Goal: Information Seeking & Learning: Learn about a topic

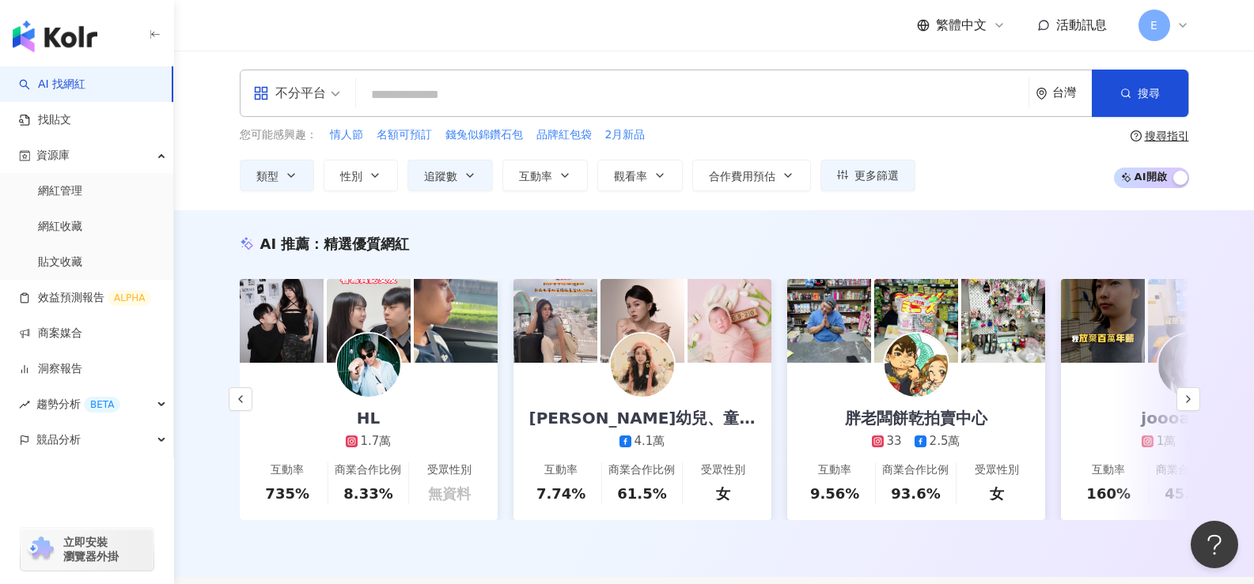
scroll to position [0, 821]
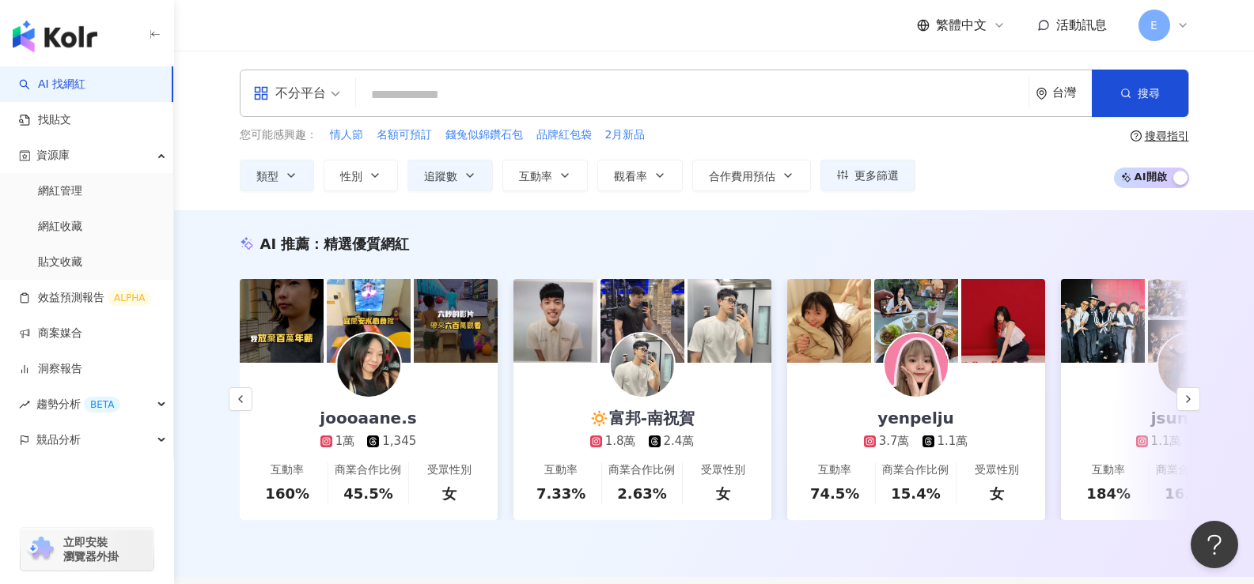
click at [402, 108] on input "search" at bounding box center [692, 95] width 660 height 30
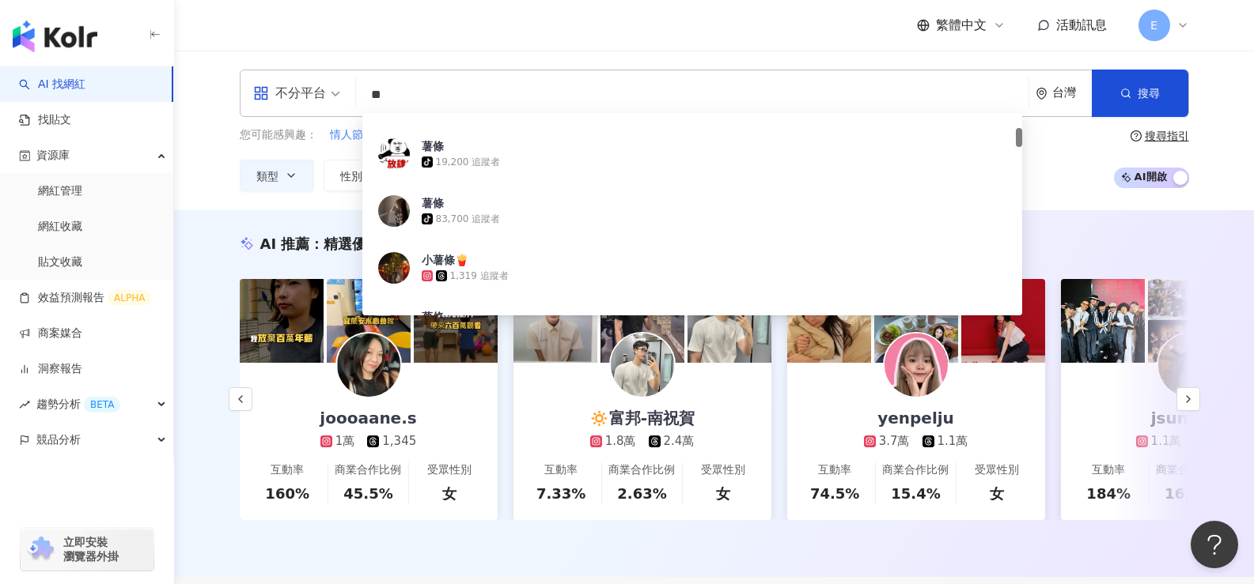
scroll to position [237, 0]
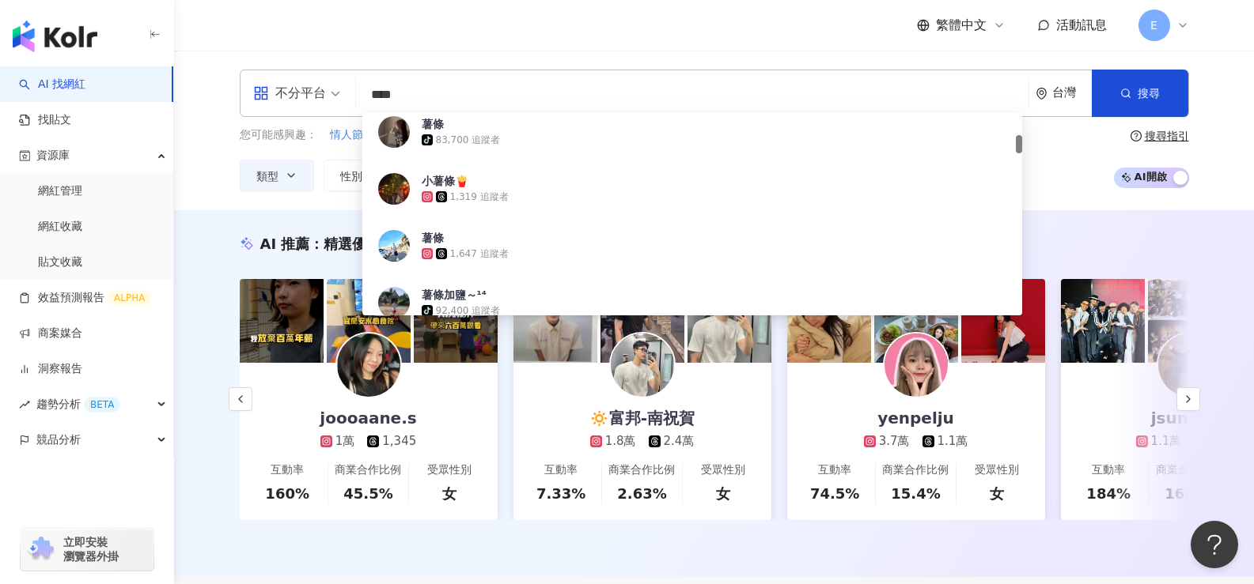
type input "***"
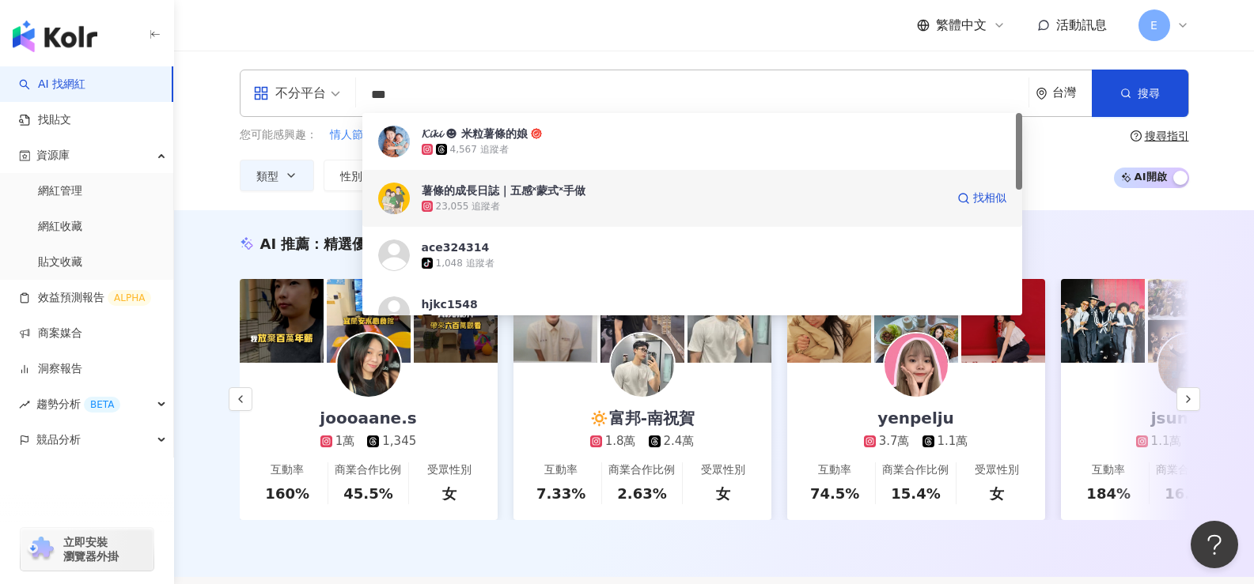
click at [450, 202] on div "23,055 追蹤者" at bounding box center [468, 206] width 65 height 13
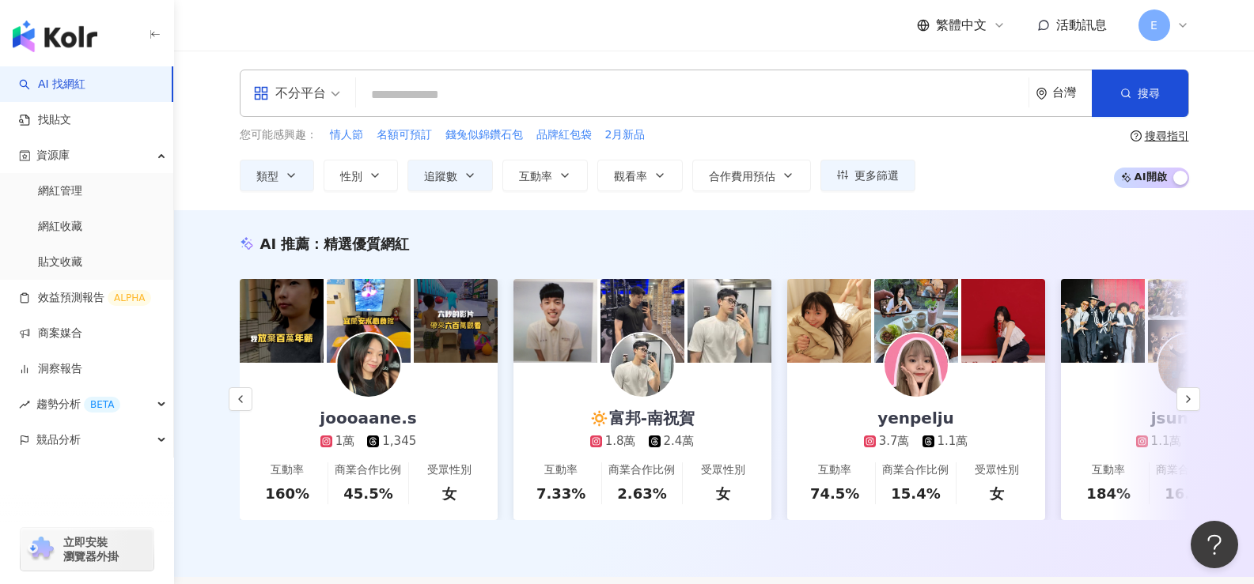
click at [441, 101] on input "search" at bounding box center [692, 95] width 660 height 30
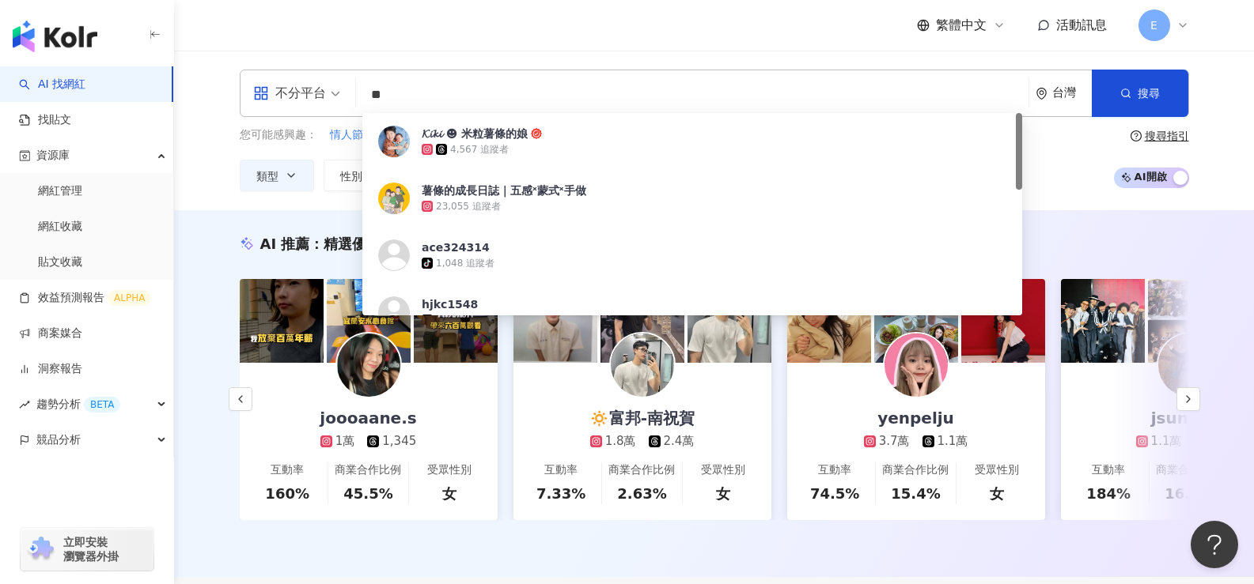
type input "**"
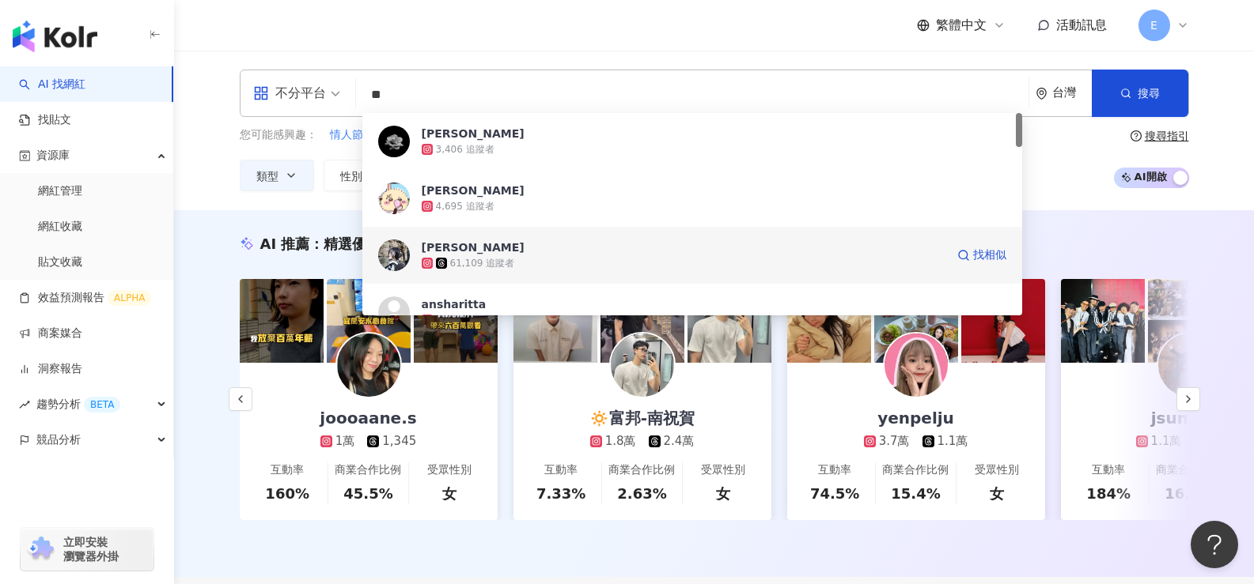
click at [485, 255] on div "61,109 追蹤者" at bounding box center [684, 263] width 524 height 16
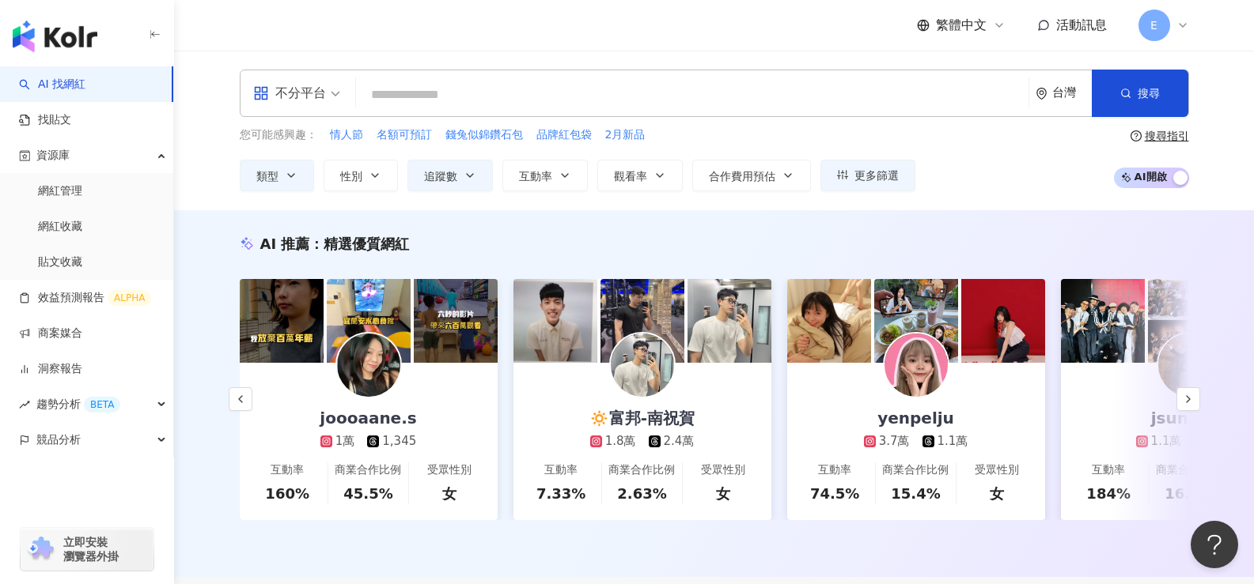
click at [516, 39] on div "繁體中文 活動訊息 E" at bounding box center [714, 25] width 949 height 51
click at [807, 38] on div "繁體中文 活動訊息 E" at bounding box center [714, 25] width 949 height 51
click at [1182, 406] on icon "button" at bounding box center [1188, 399] width 13 height 13
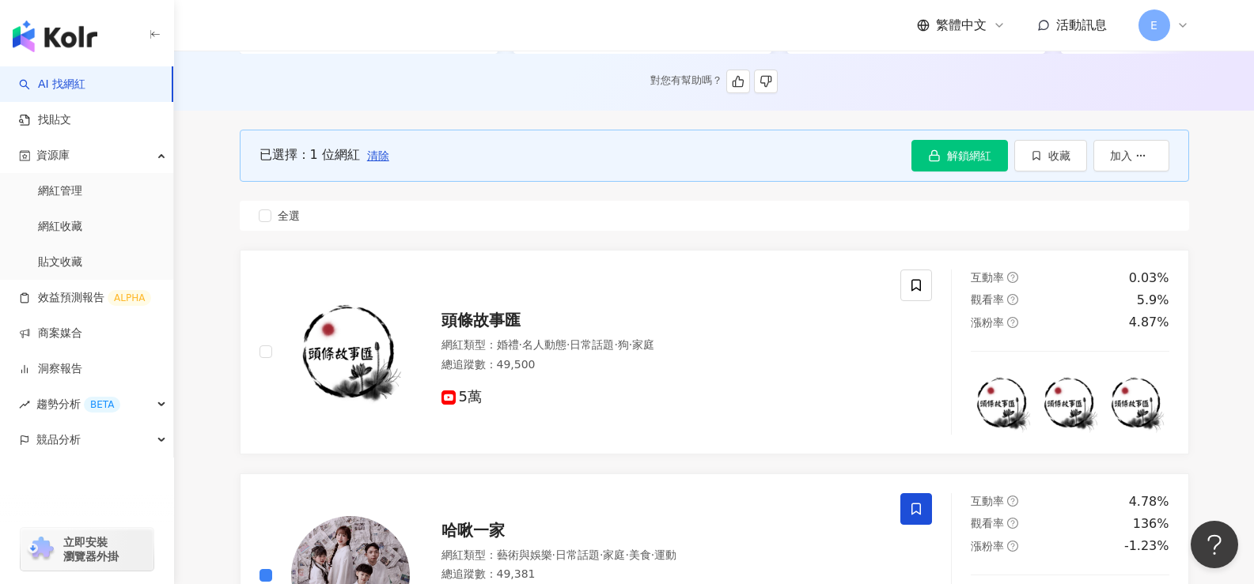
scroll to position [475, 0]
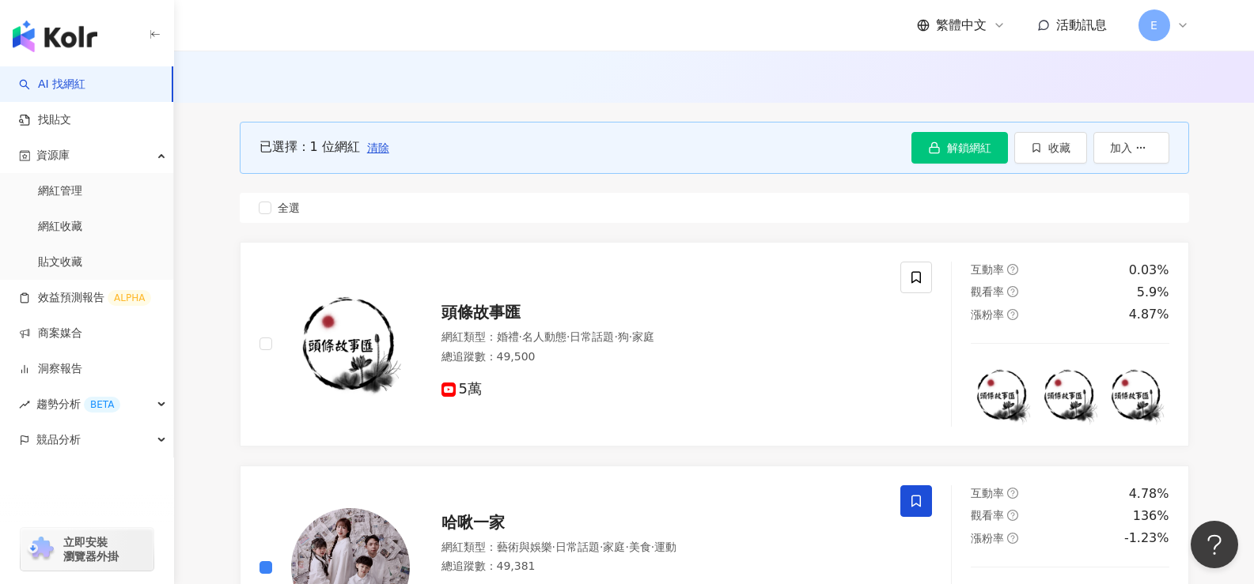
click at [730, 127] on div "已選擇：1 位網紅 清除 解鎖網紅 收藏 加入 全選" at bounding box center [714, 172] width 949 height 139
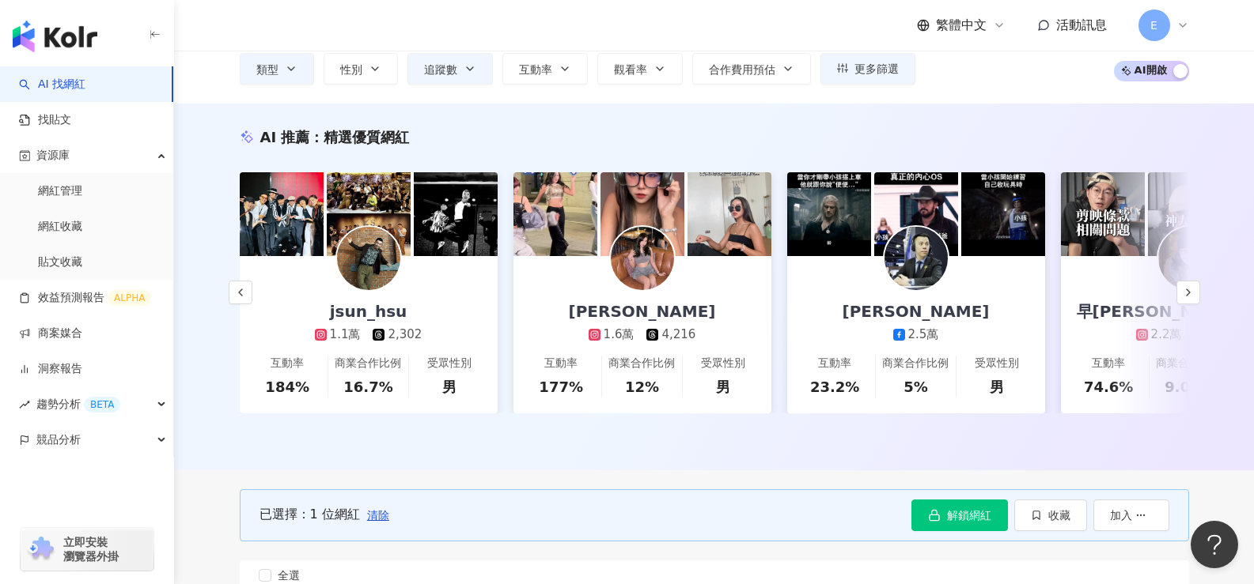
scroll to position [0, 0]
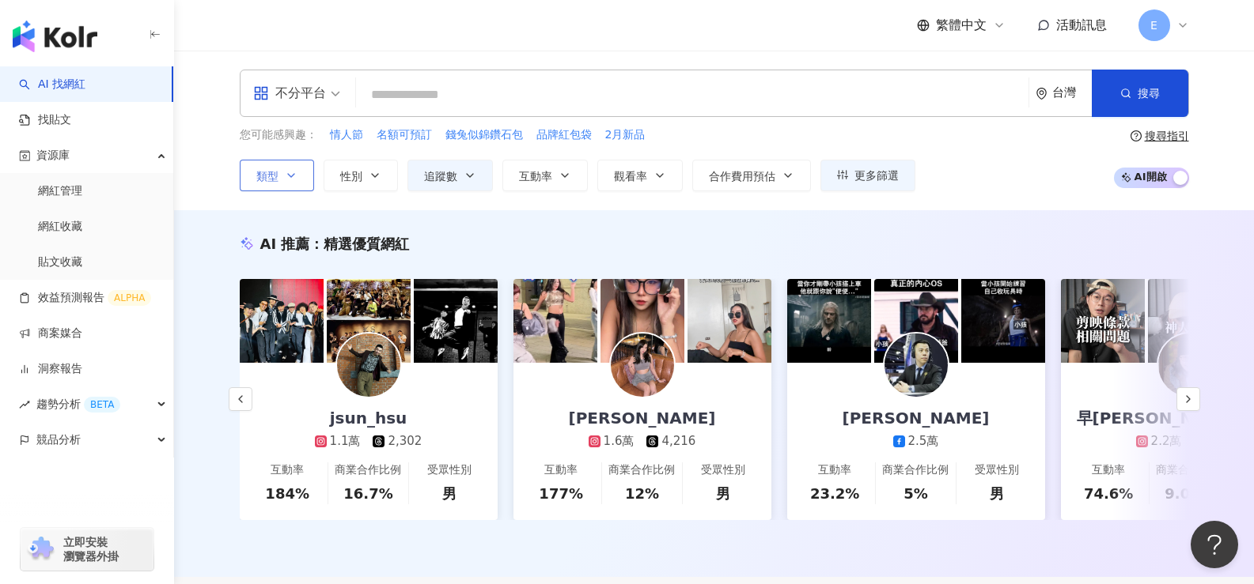
click at [287, 171] on icon "button" at bounding box center [291, 175] width 13 height 13
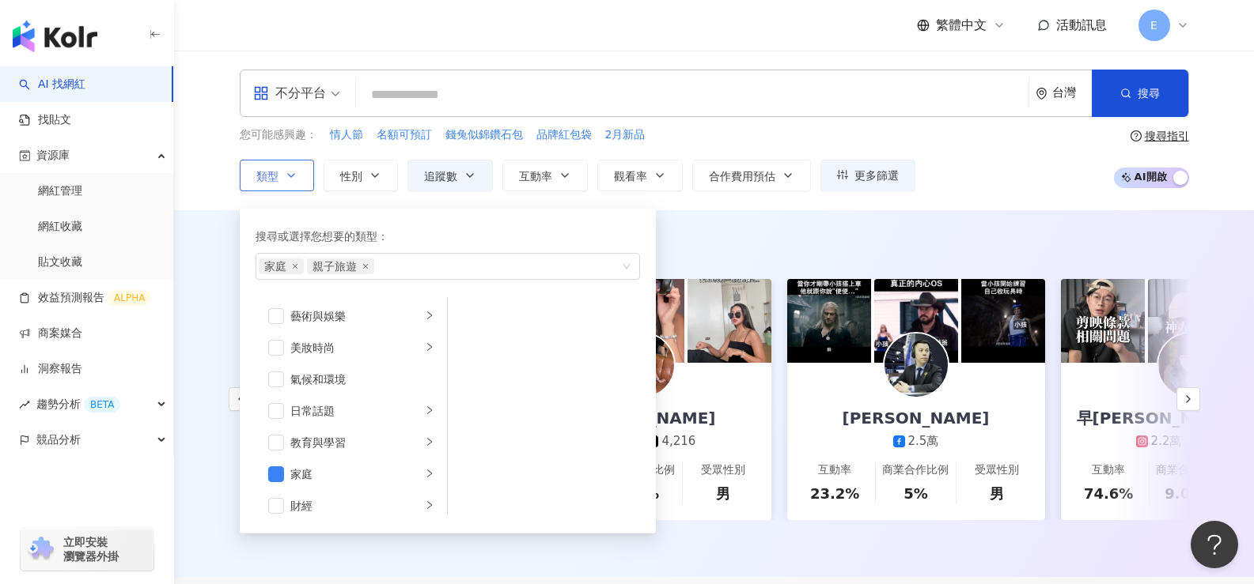
click at [287, 171] on icon "button" at bounding box center [291, 175] width 13 height 13
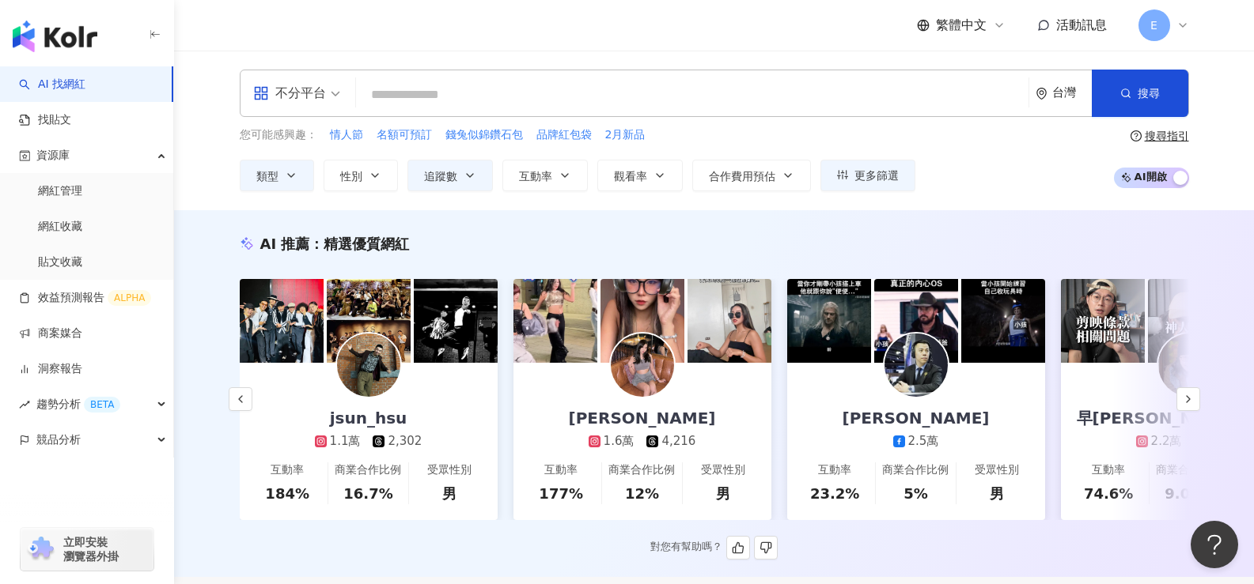
click at [366, 381] on img at bounding box center [368, 365] width 63 height 63
click at [1189, 403] on icon "button" at bounding box center [1188, 399] width 13 height 13
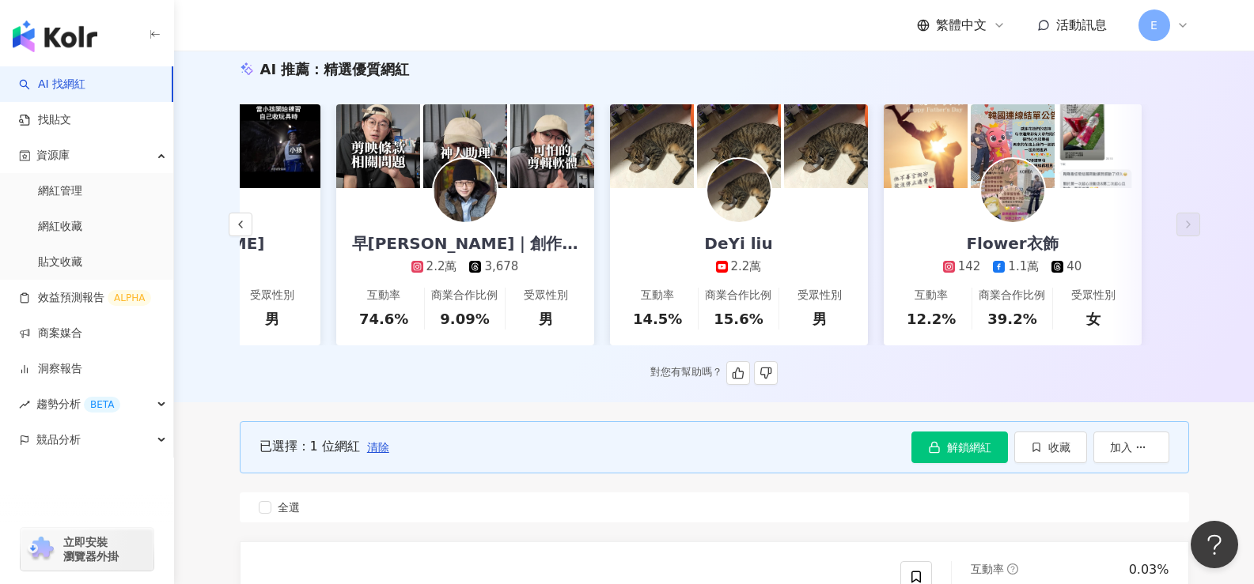
scroll to position [395, 0]
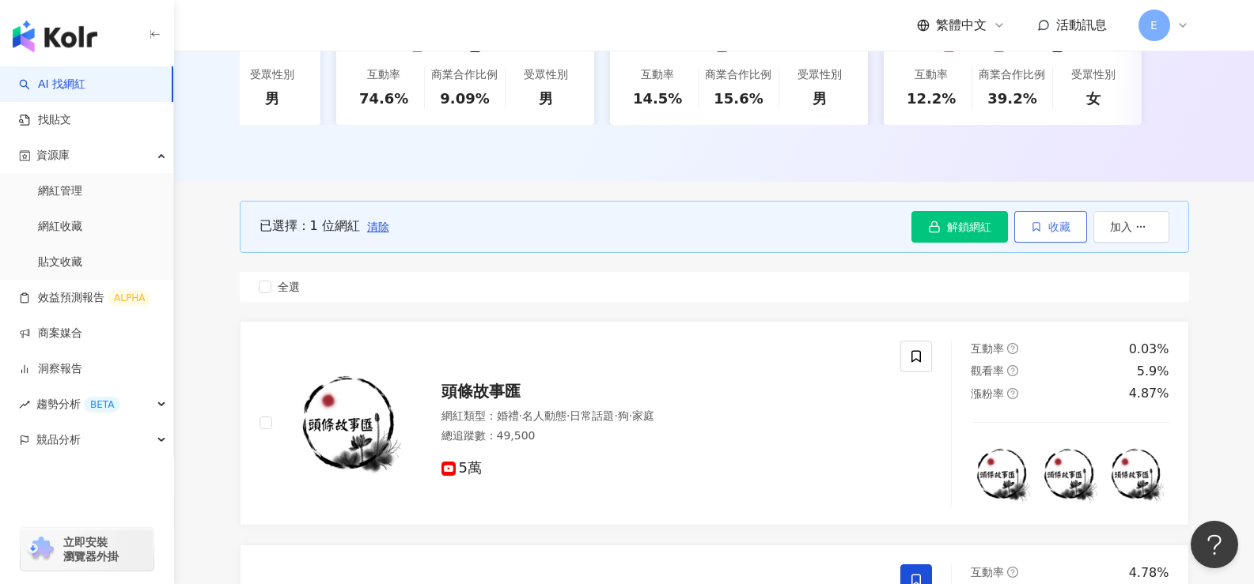
click at [1041, 233] on icon "button" at bounding box center [1036, 226] width 11 height 11
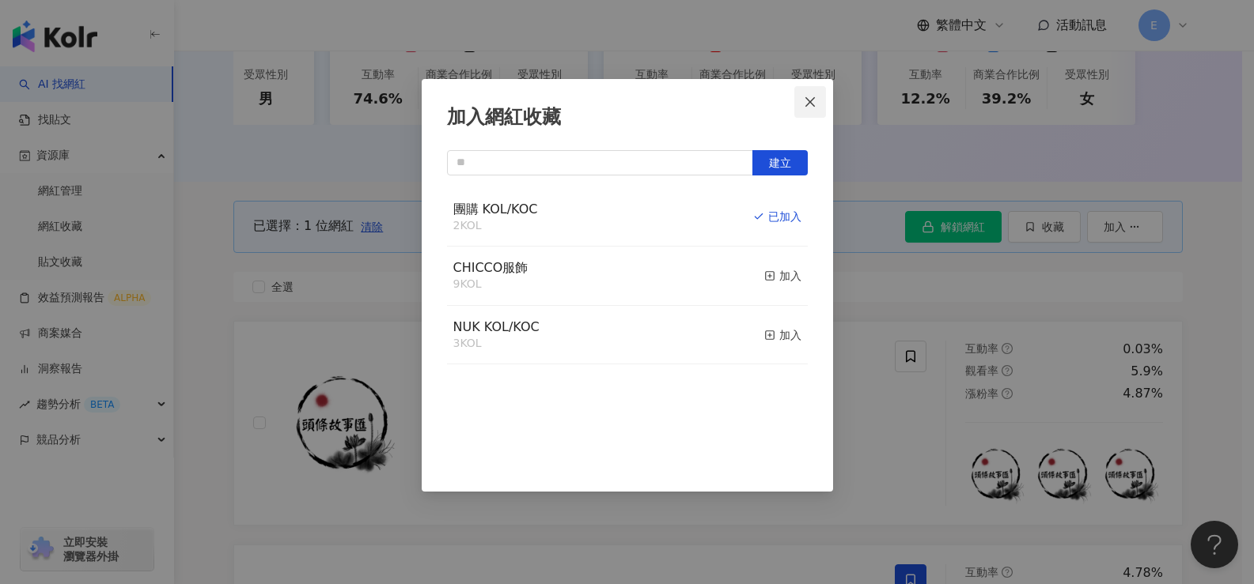
click at [805, 92] on button "Close" at bounding box center [810, 102] width 32 height 32
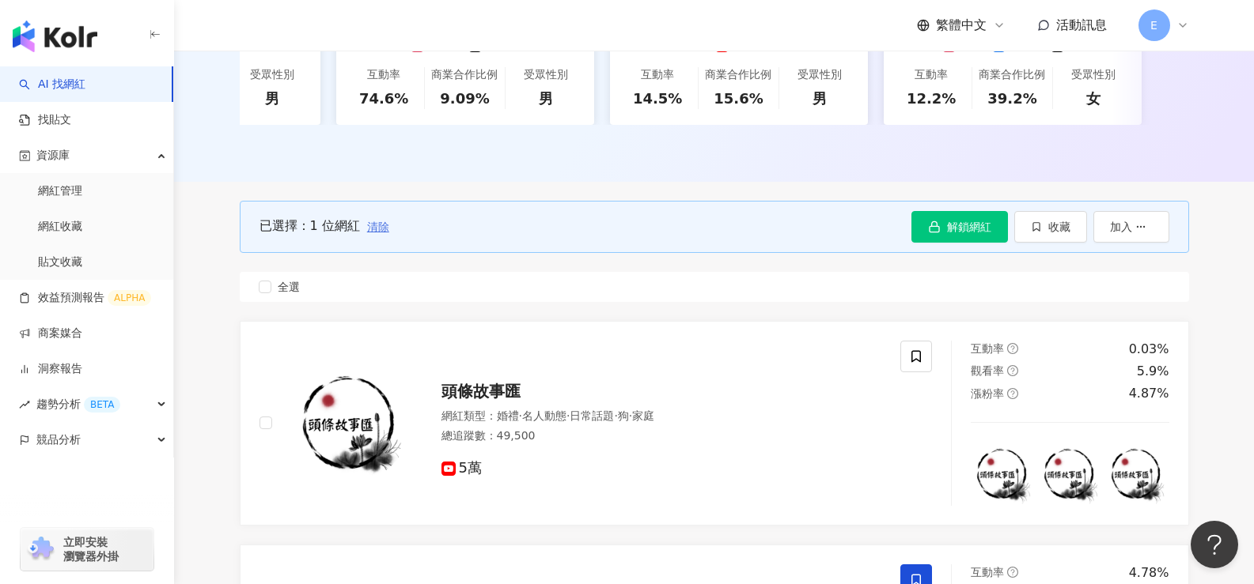
click at [381, 233] on span "清除" at bounding box center [378, 227] width 22 height 13
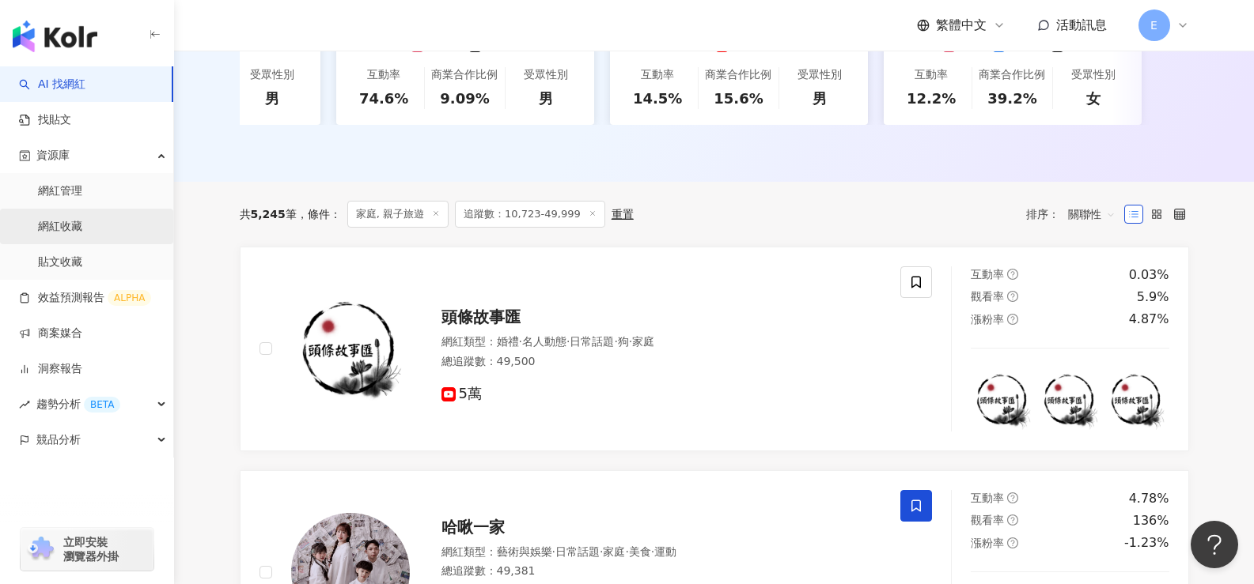
click at [82, 233] on link "網紅收藏" at bounding box center [60, 227] width 44 height 16
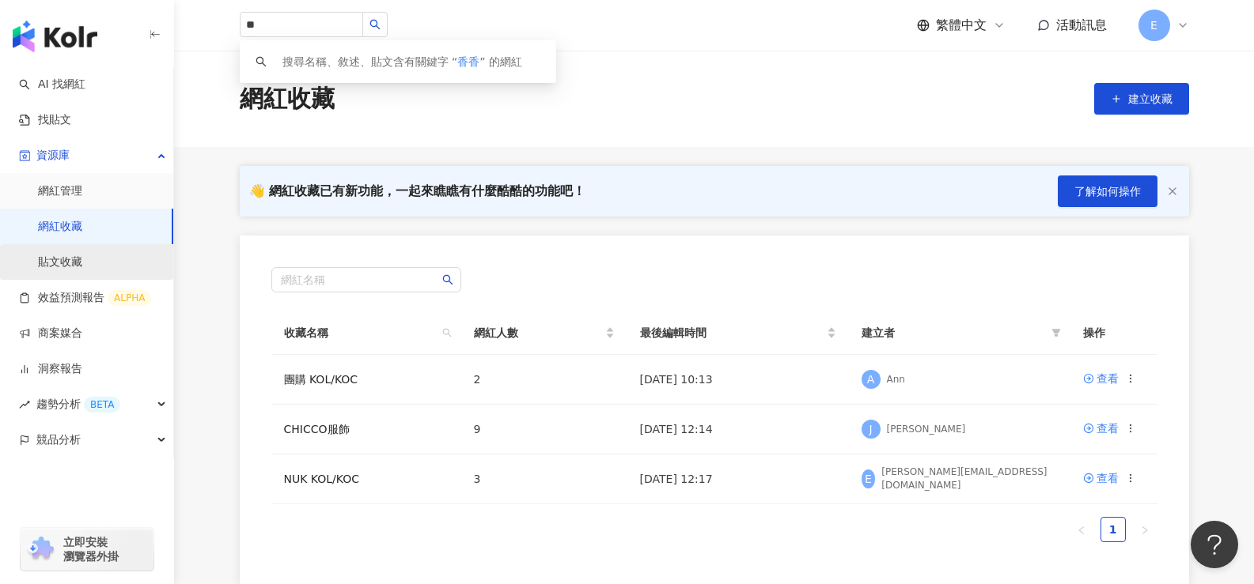
click at [82, 261] on link "貼文收藏" at bounding box center [60, 263] width 44 height 16
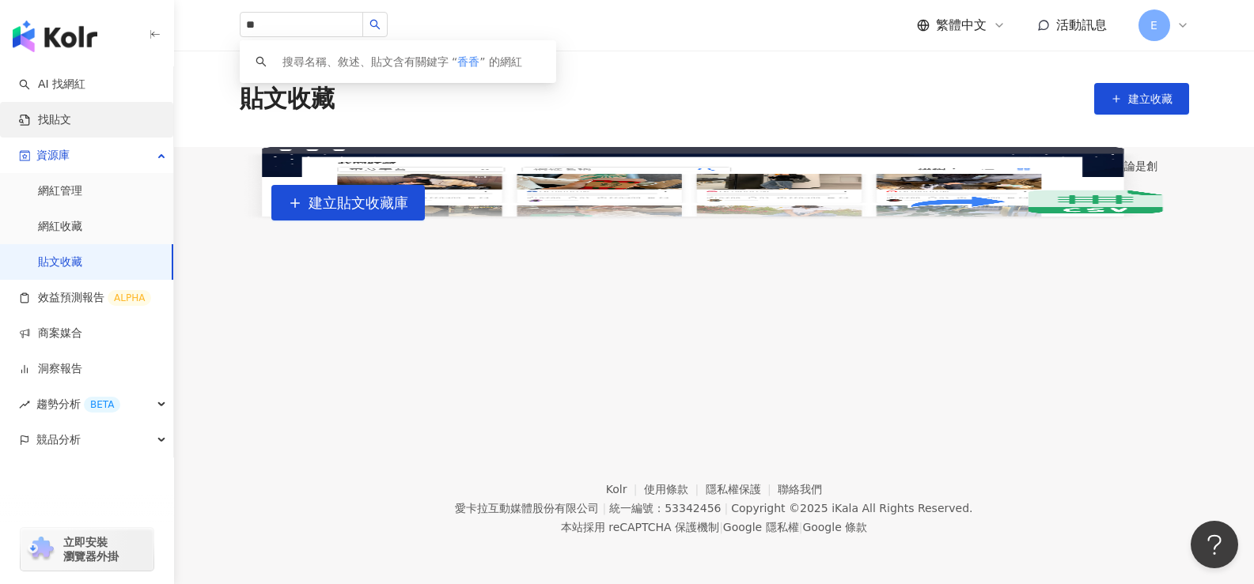
click at [71, 113] on link "找貼文" at bounding box center [45, 120] width 52 height 16
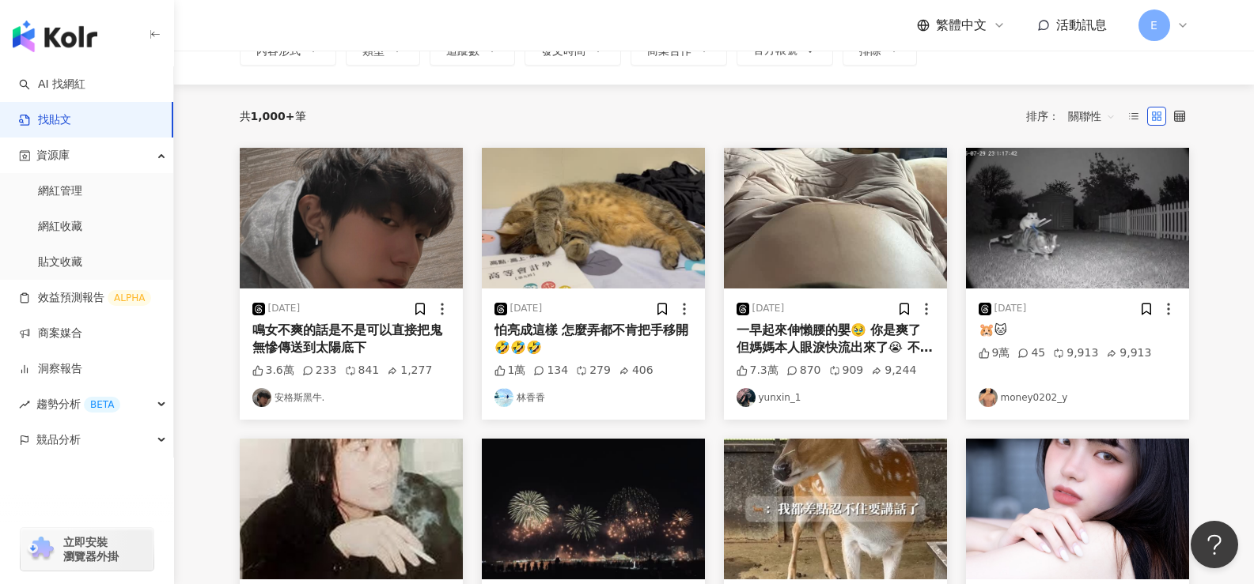
scroll to position [237, 0]
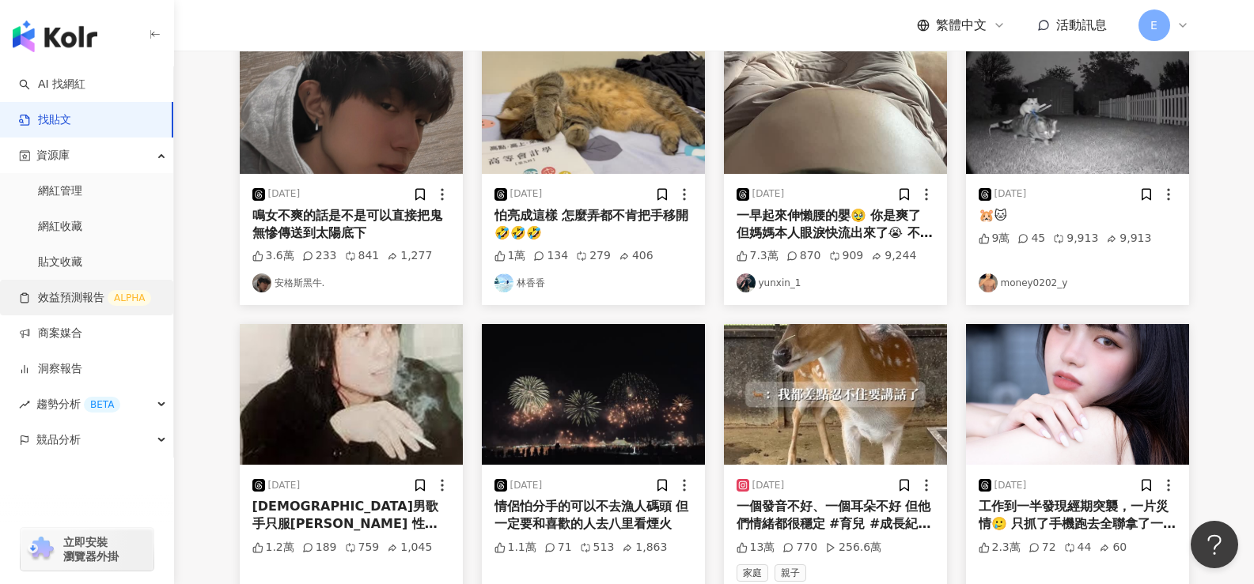
click at [118, 306] on link "效益預測報告 ALPHA" at bounding box center [85, 298] width 132 height 16
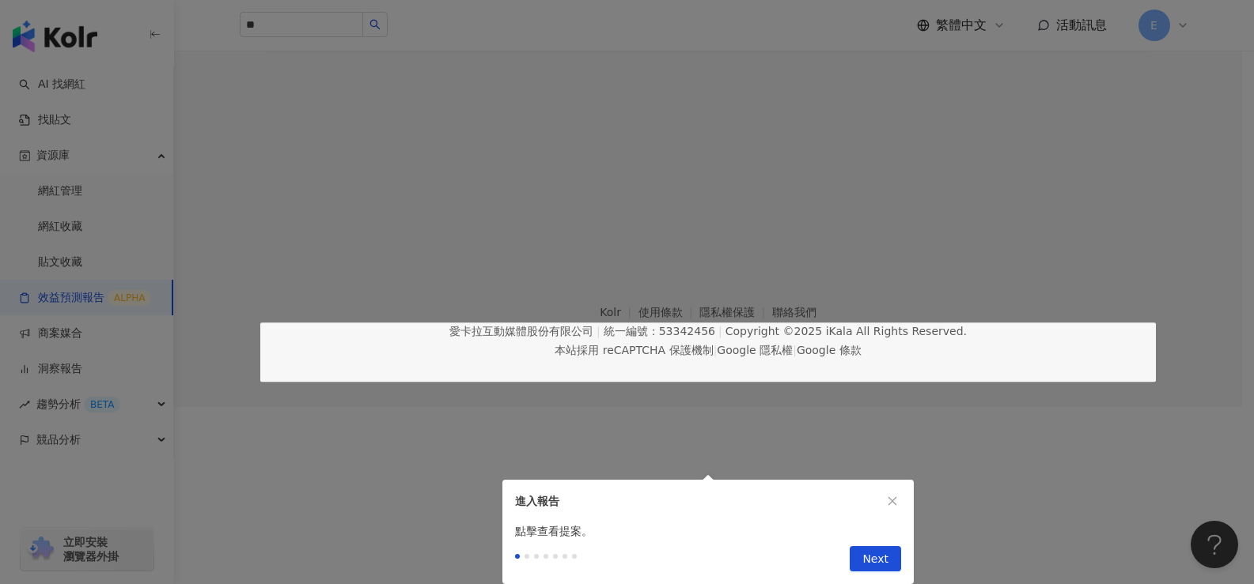
scroll to position [266, 0]
click at [884, 547] on span "Next" at bounding box center [875, 559] width 26 height 25
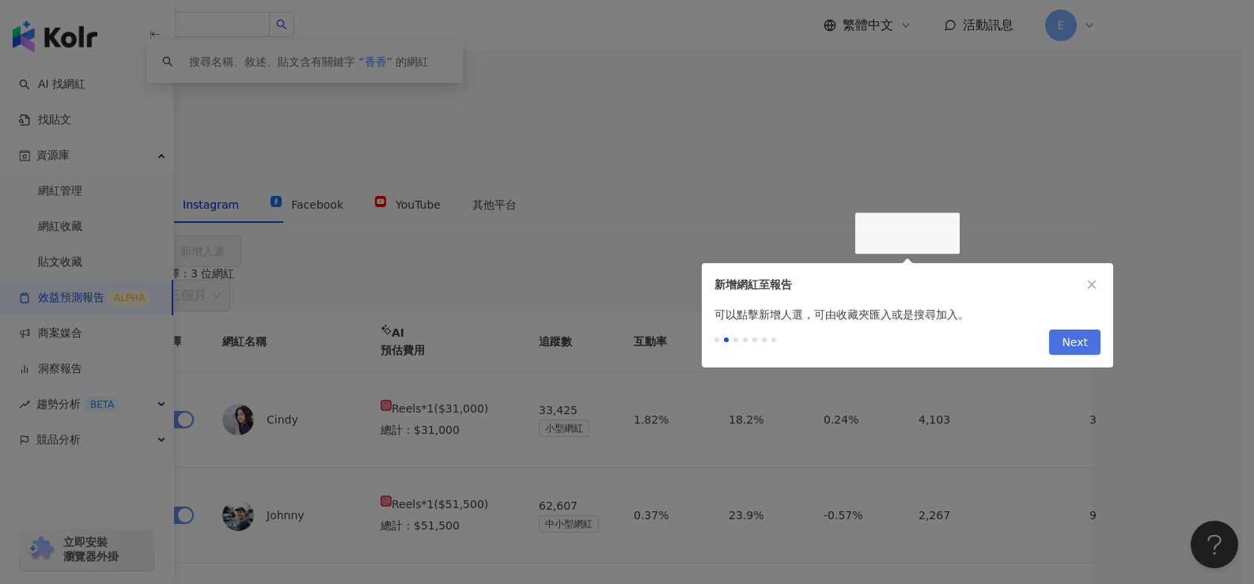
click at [1069, 341] on span "Next" at bounding box center [1074, 343] width 26 height 25
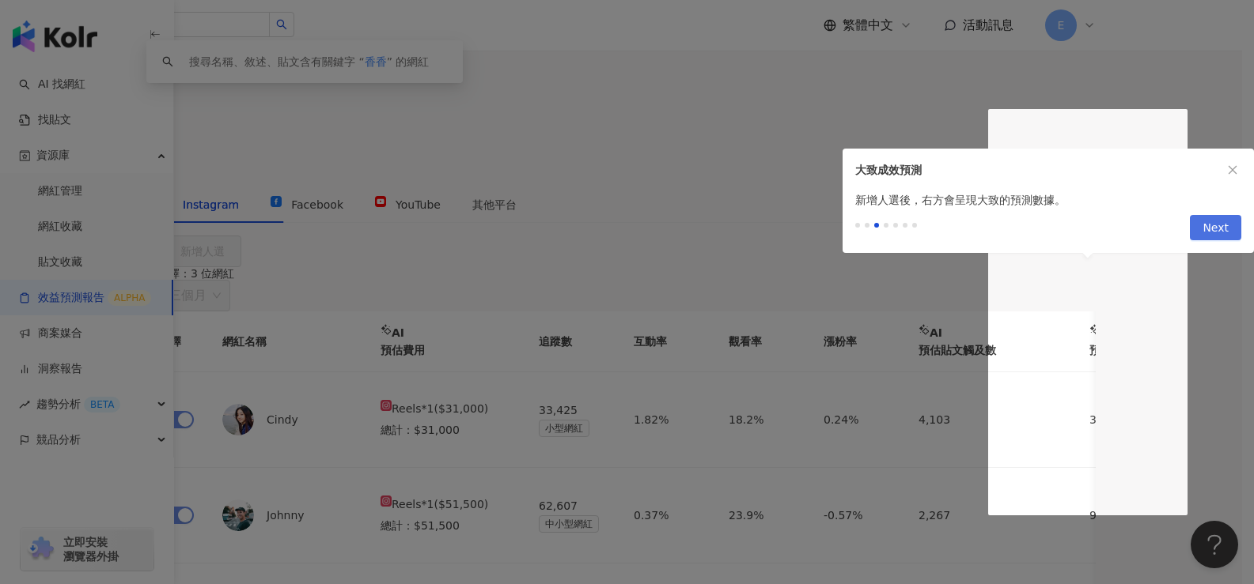
scroll to position [158, 0]
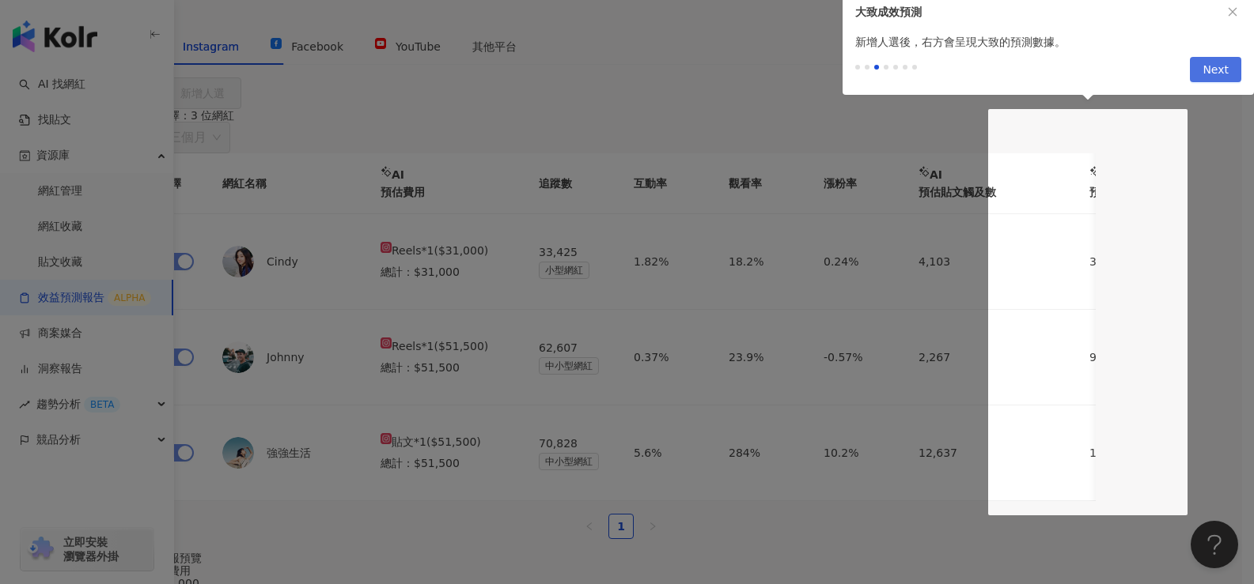
click at [1223, 68] on span "Next" at bounding box center [1215, 70] width 26 height 25
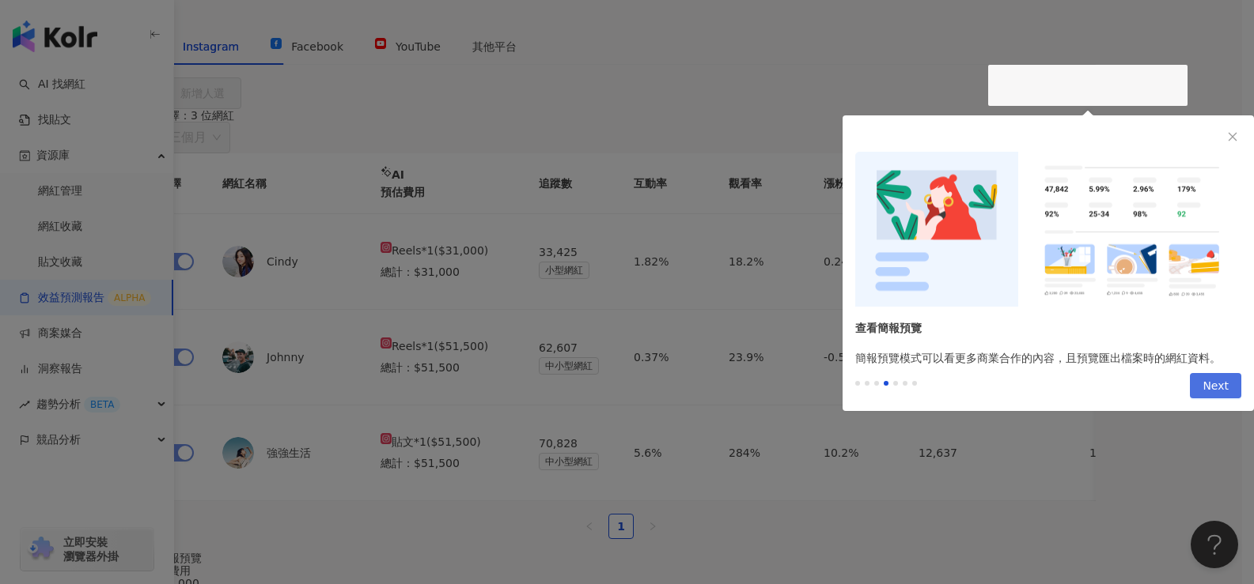
click at [1217, 388] on span "Next" at bounding box center [1215, 386] width 26 height 25
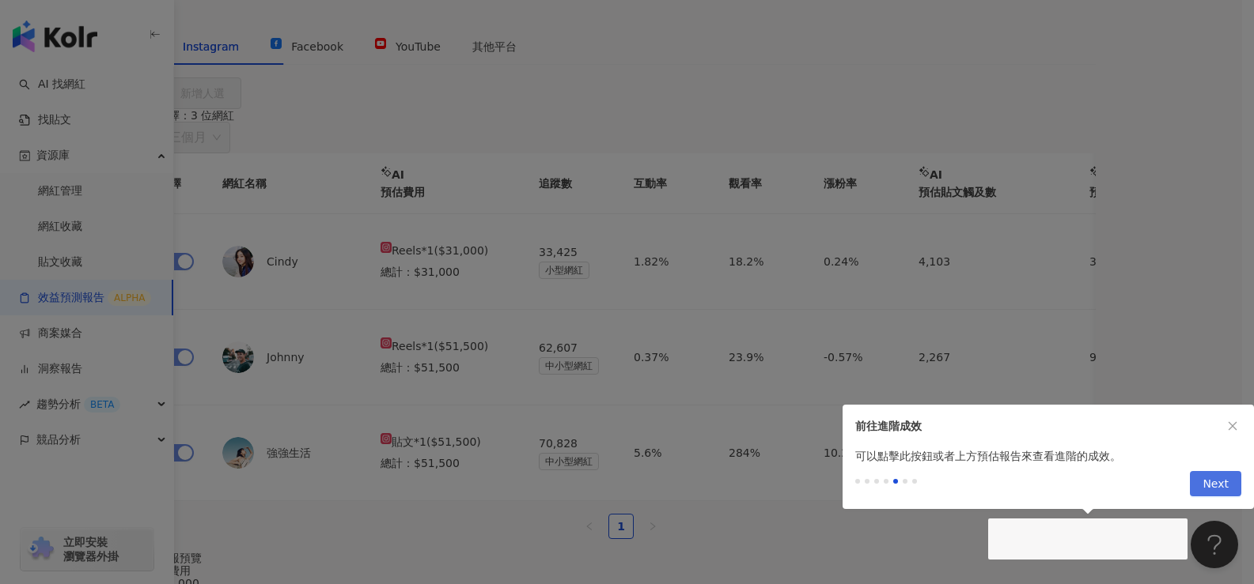
click at [1231, 481] on button "Next" at bounding box center [1214, 483] width 51 height 25
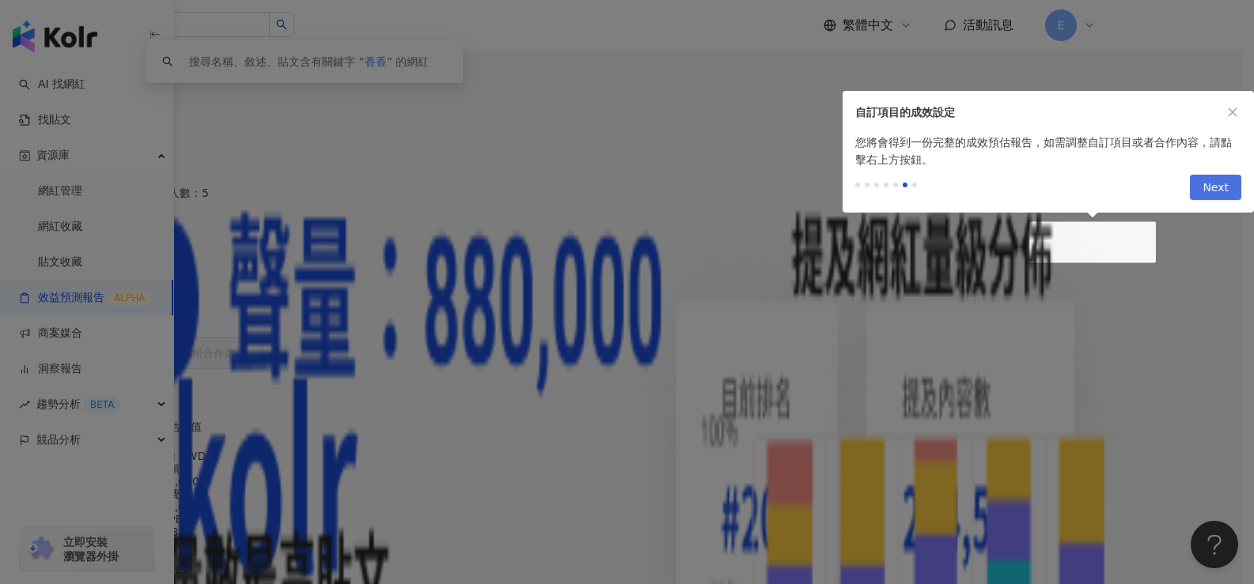
click at [1210, 194] on span "Next" at bounding box center [1215, 188] width 26 height 25
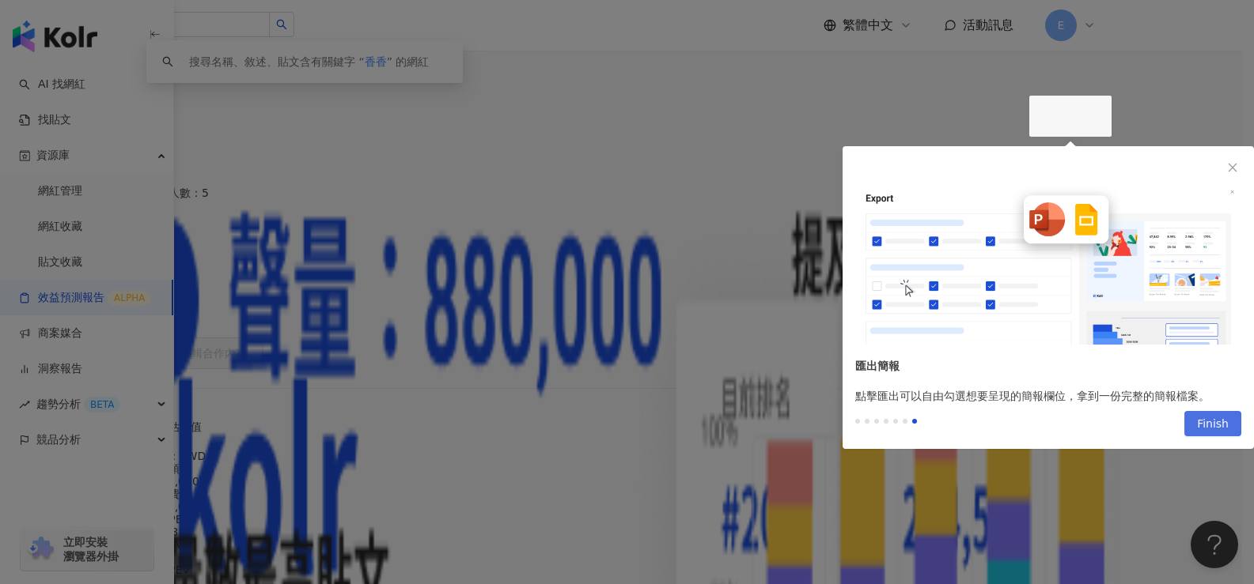
click at [1212, 425] on span "Finish" at bounding box center [1213, 424] width 32 height 25
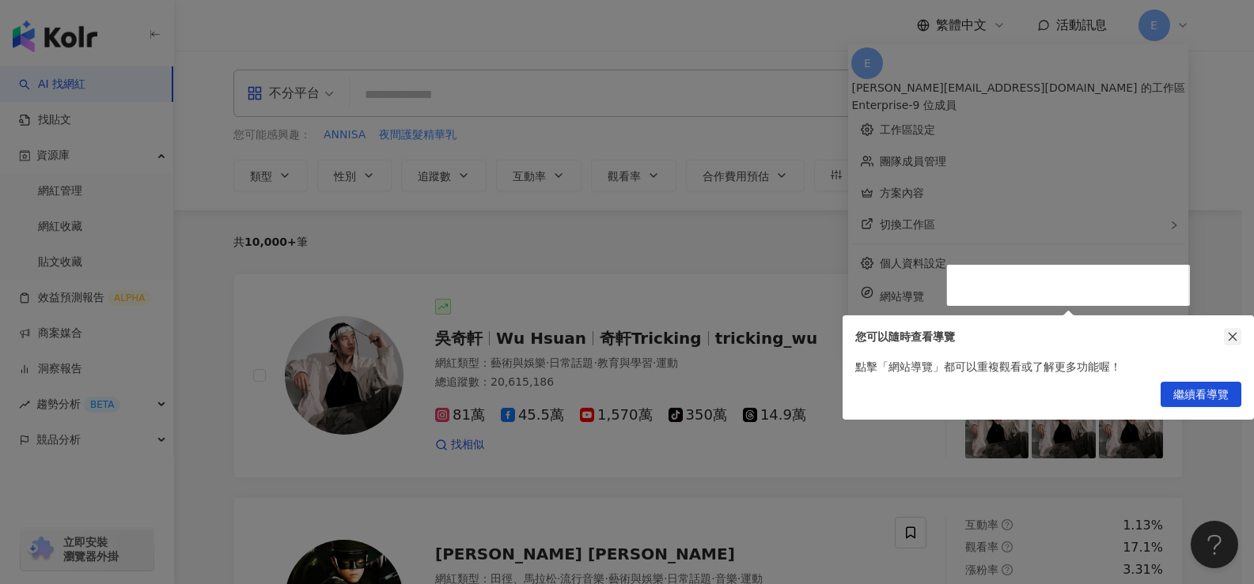
click at [1235, 331] on icon "close" at bounding box center [1232, 336] width 11 height 11
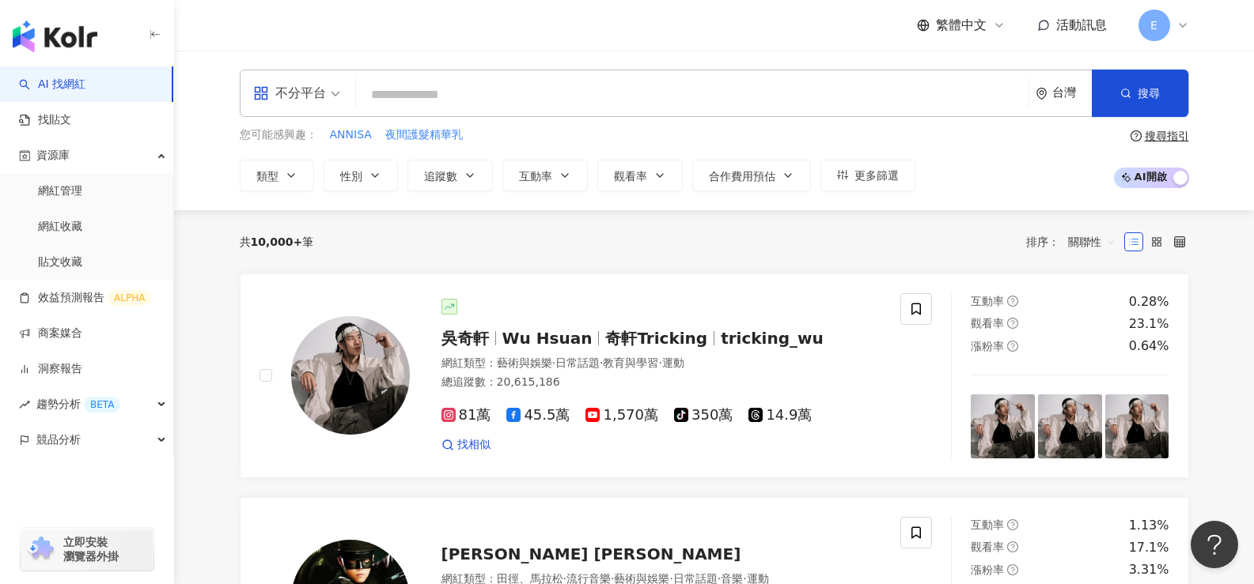
click at [830, 244] on div "共 10,000+ 筆 排序： 關聯性" at bounding box center [714, 241] width 949 height 25
click at [690, 241] on div "共 10,000+ 筆 排序： 關聯性" at bounding box center [714, 241] width 949 height 25
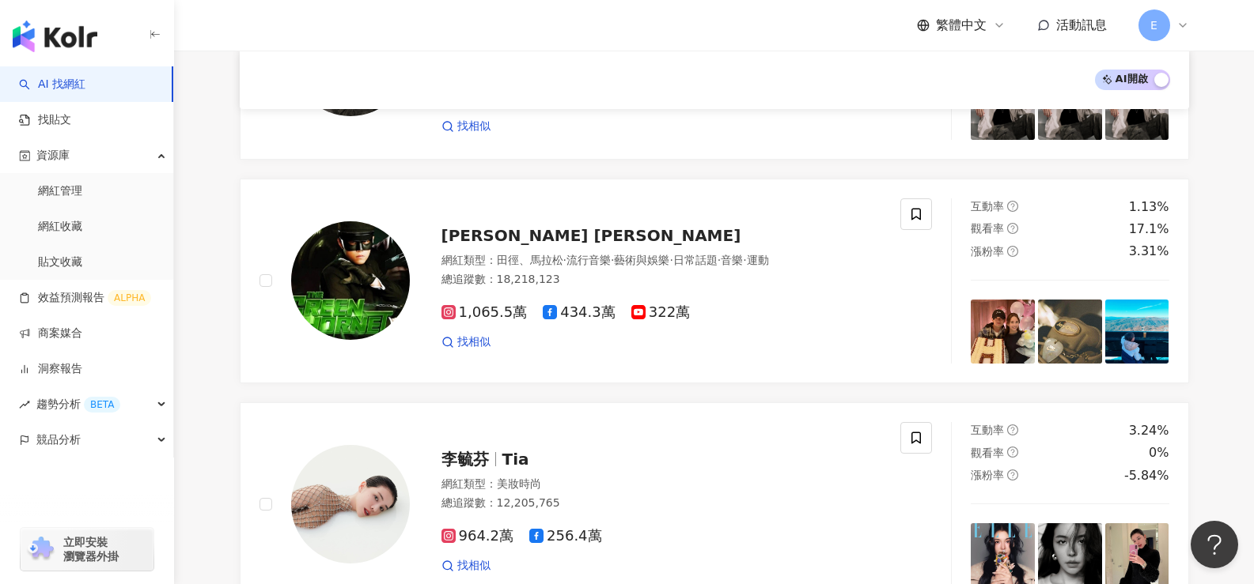
scroll to position [316, 0]
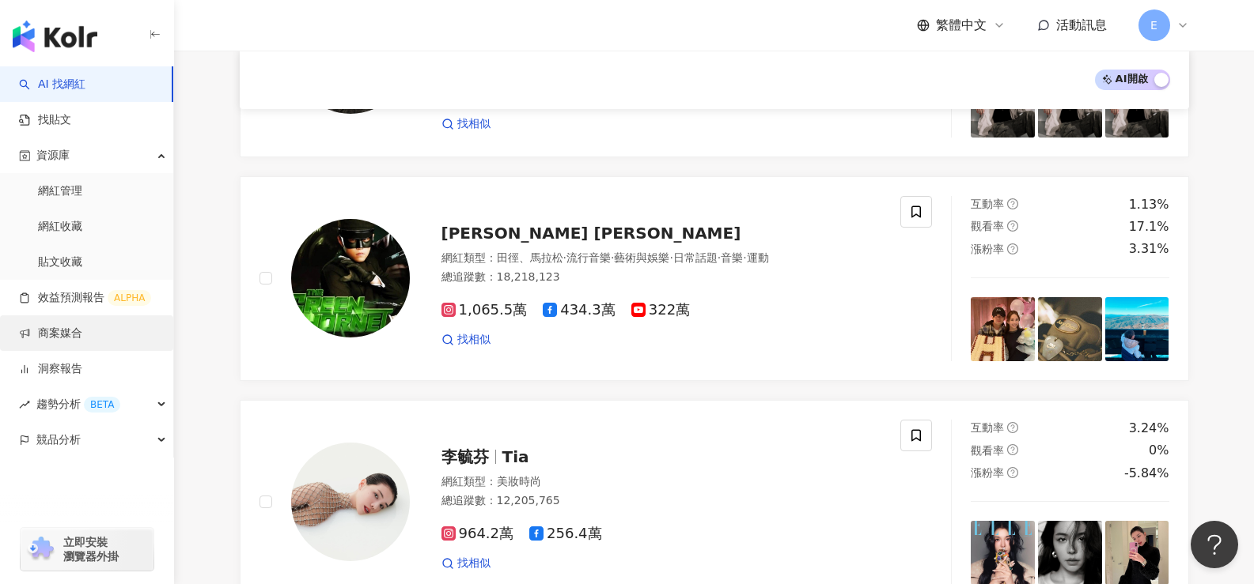
click at [82, 338] on link "商案媒合" at bounding box center [50, 334] width 63 height 16
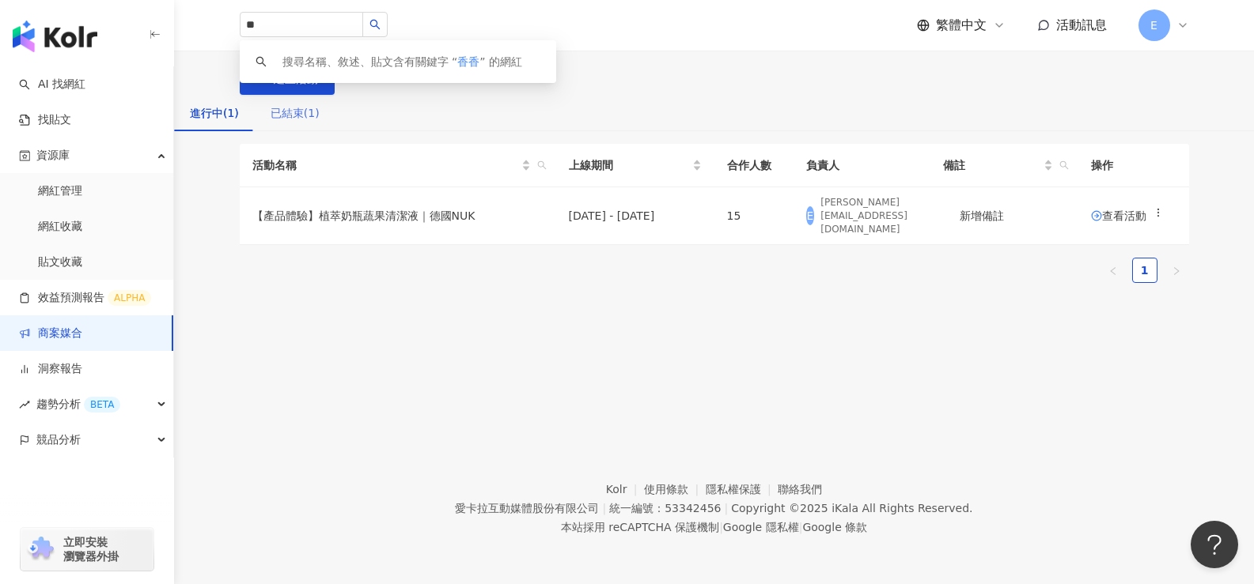
click at [335, 131] on div "已結束(1)" at bounding box center [295, 113] width 81 height 36
click at [239, 122] on div "進行中(1)" at bounding box center [214, 112] width 49 height 17
click at [82, 370] on link "洞察報告" at bounding box center [50, 369] width 63 height 16
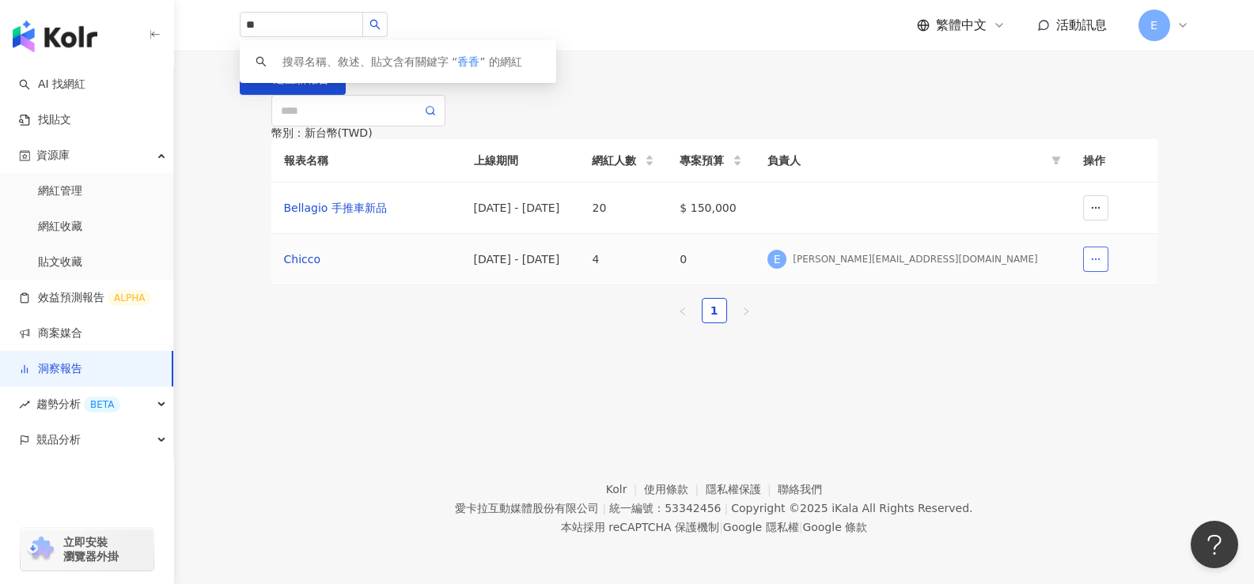
click at [1099, 265] on icon "button" at bounding box center [1095, 259] width 11 height 11
click at [567, 268] on div "2024/9/22 - 2024/10/12" at bounding box center [520, 259] width 93 height 17
click at [313, 268] on div "Chicco" at bounding box center [366, 259] width 165 height 17
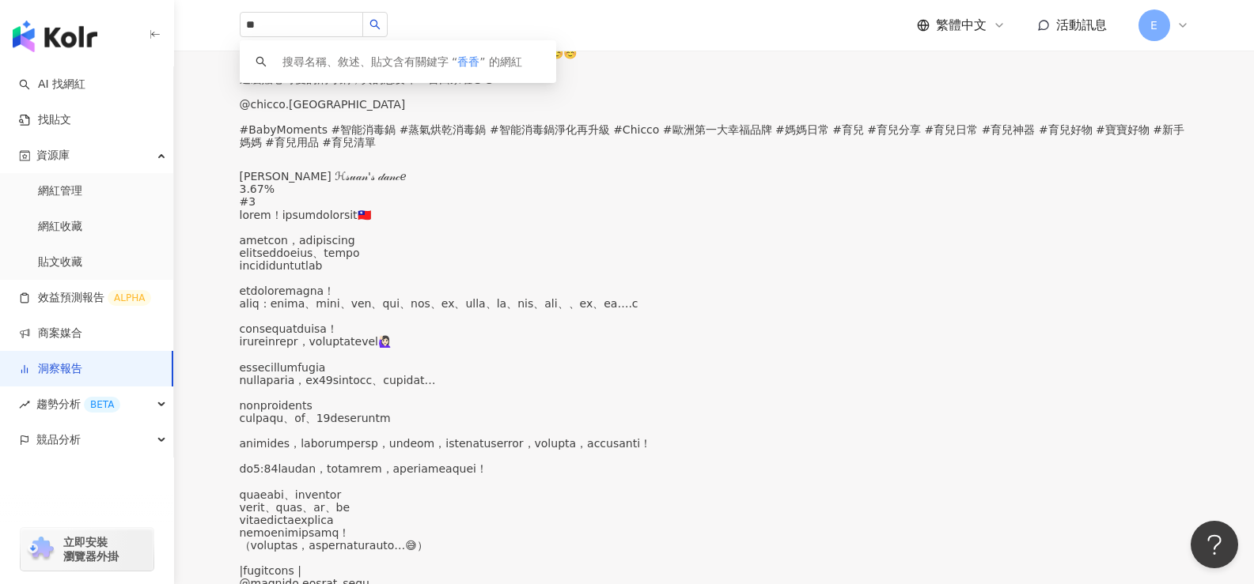
scroll to position [2135, 0]
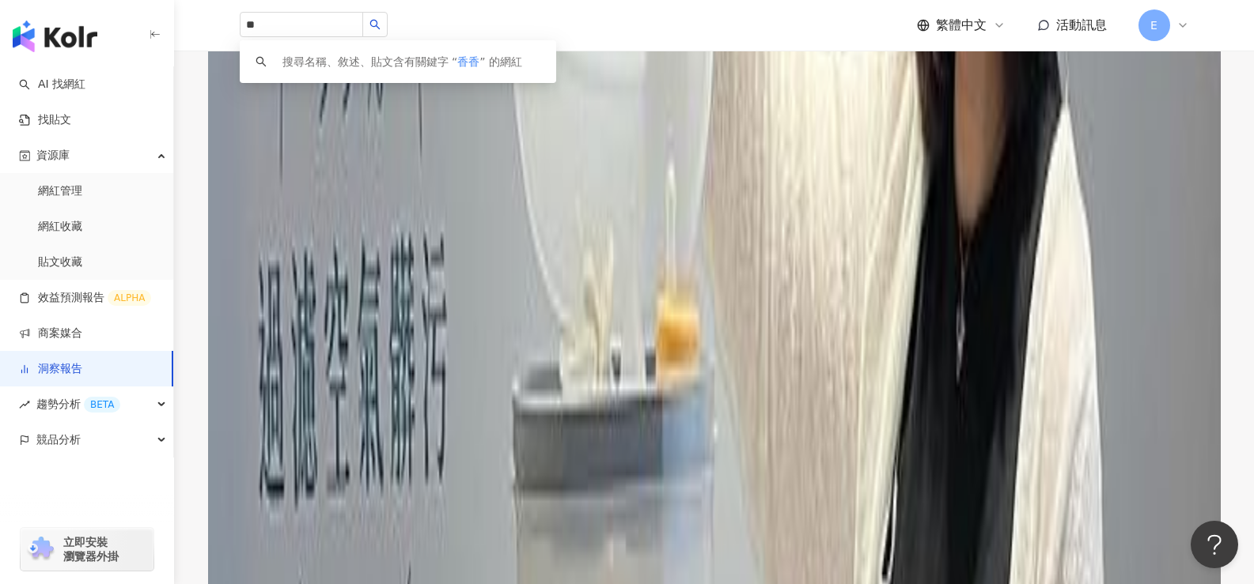
drag, startPoint x: 499, startPoint y: 387, endPoint x: 408, endPoint y: 393, distance: 91.2
copy div "Albee潛水旅遊日誌"
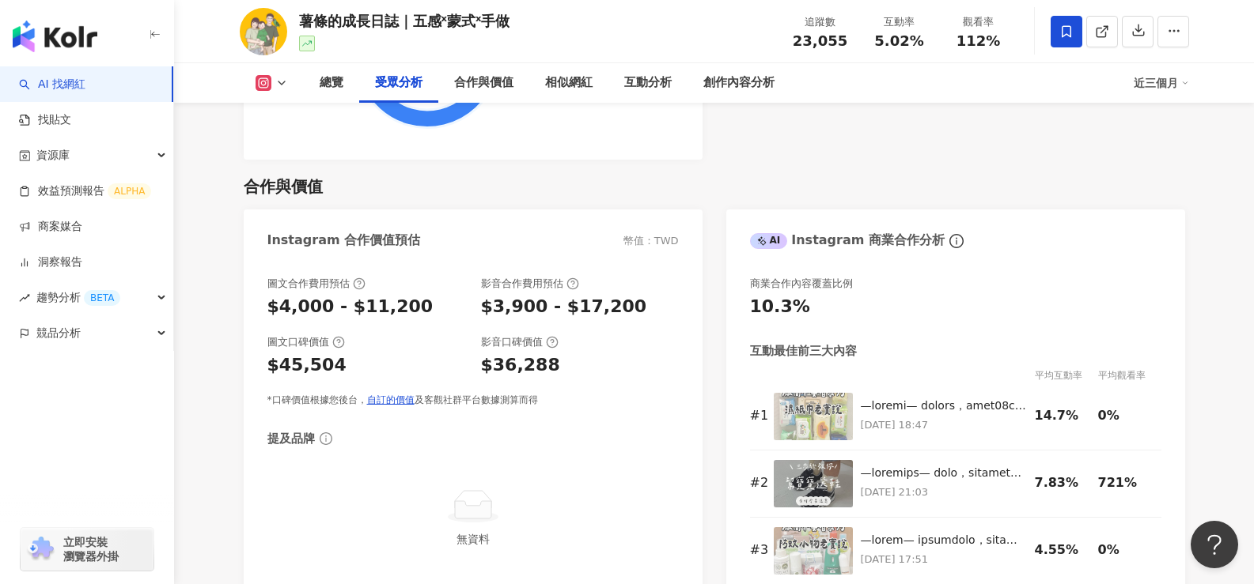
scroll to position [2056, 0]
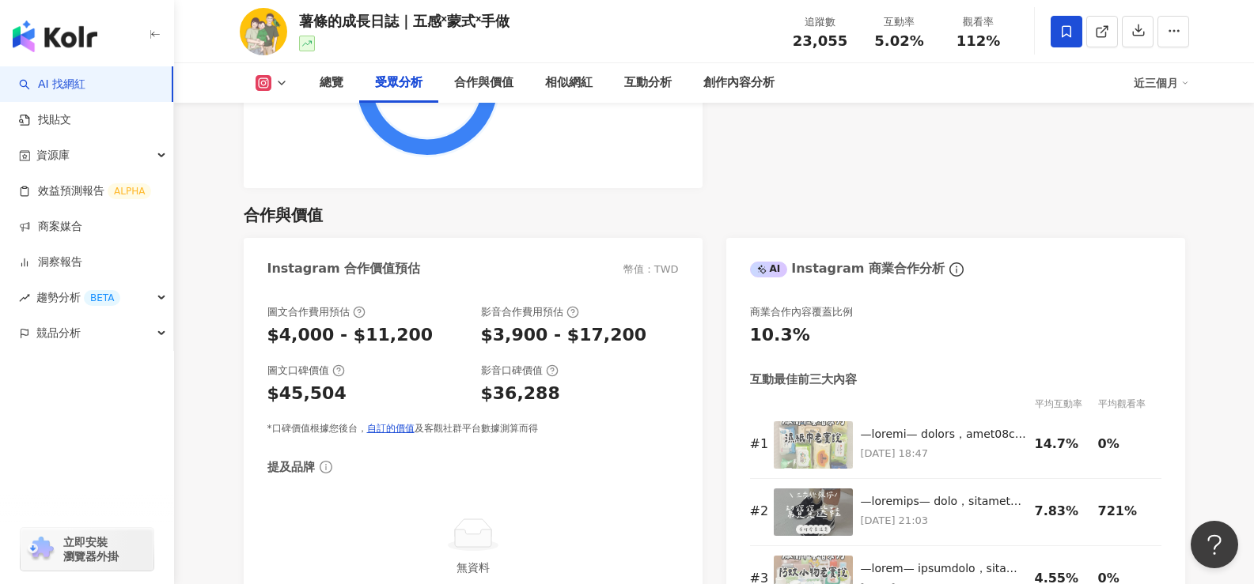
click at [677, 488] on div "提及品牌 無資料" at bounding box center [472, 530] width 411 height 143
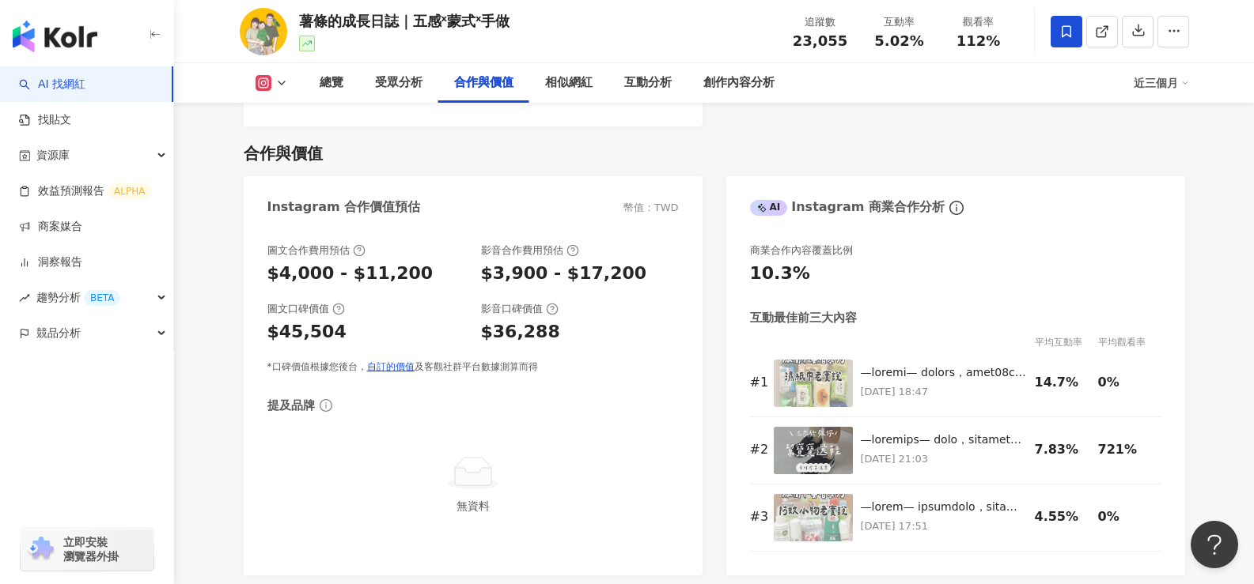
scroll to position [2214, 0]
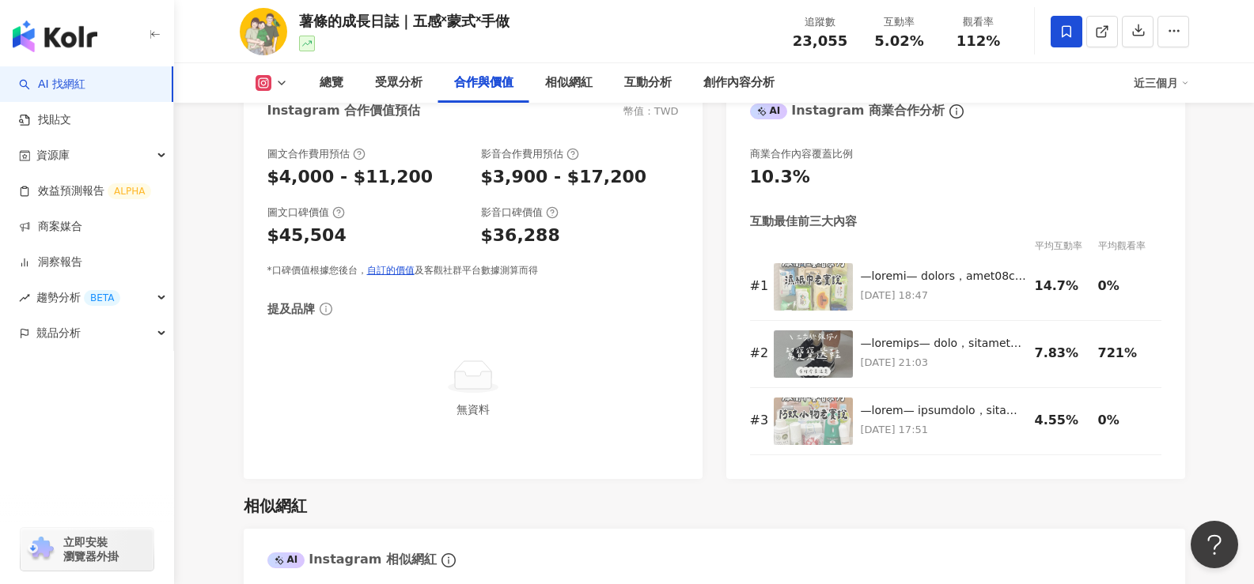
click at [717, 203] on div "Instagram 合作價值預估 幣值：TWD 圖文合作費用預估 $4,000 - $11,200 影音合作費用預估 $3,900 - $17,200 圖文口…" at bounding box center [714, 279] width 941 height 399
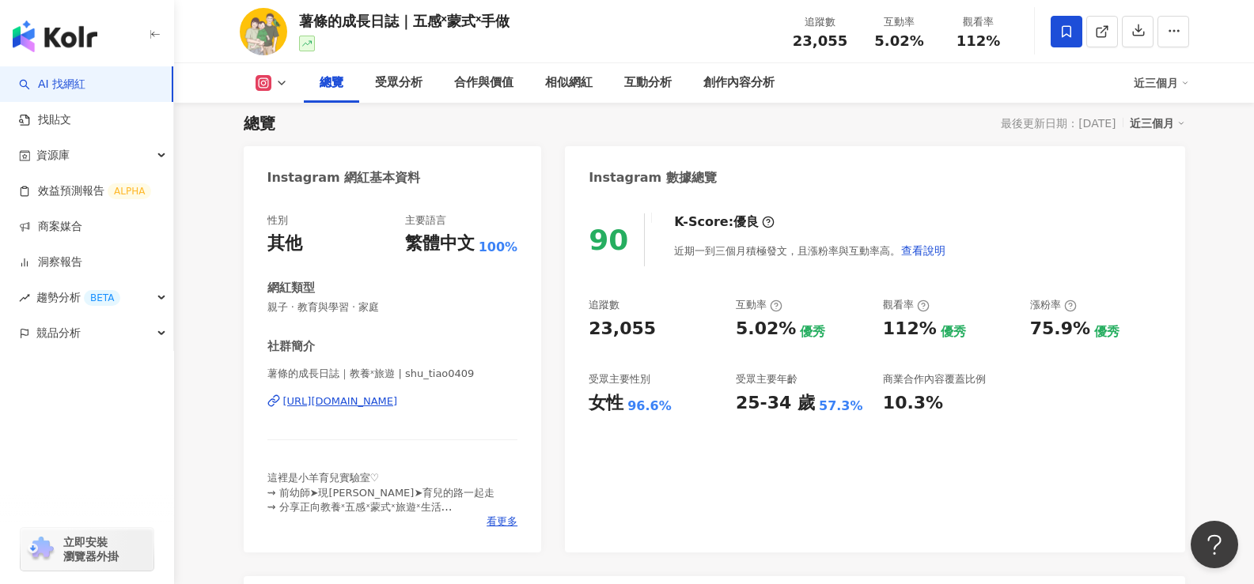
scroll to position [0, 0]
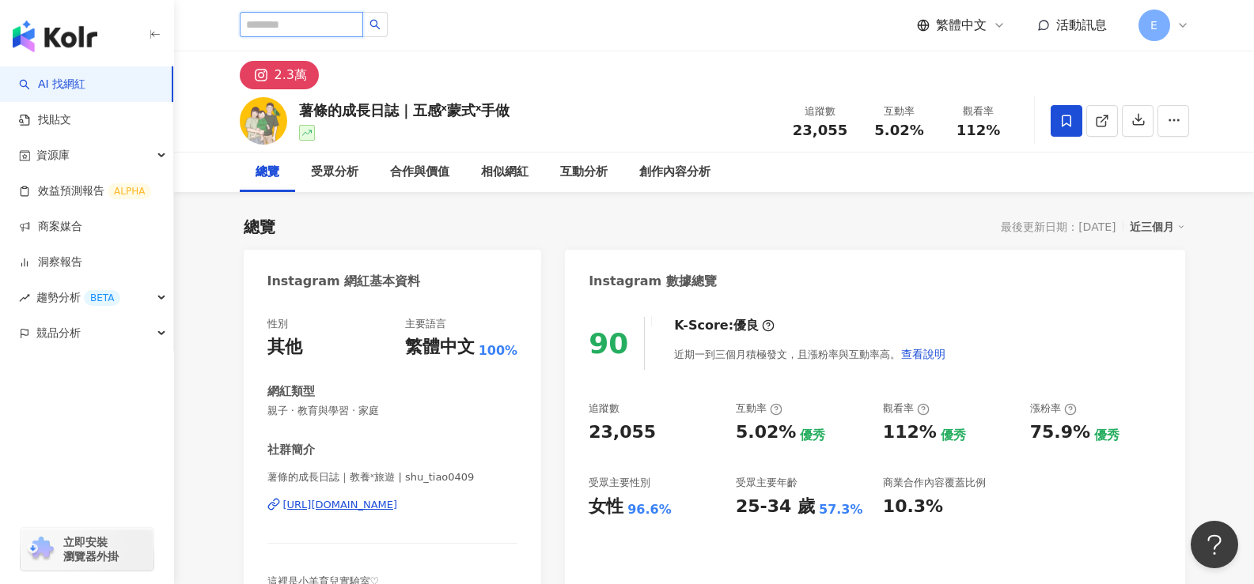
click at [344, 23] on input "search" at bounding box center [301, 24] width 123 height 25
type input "**"
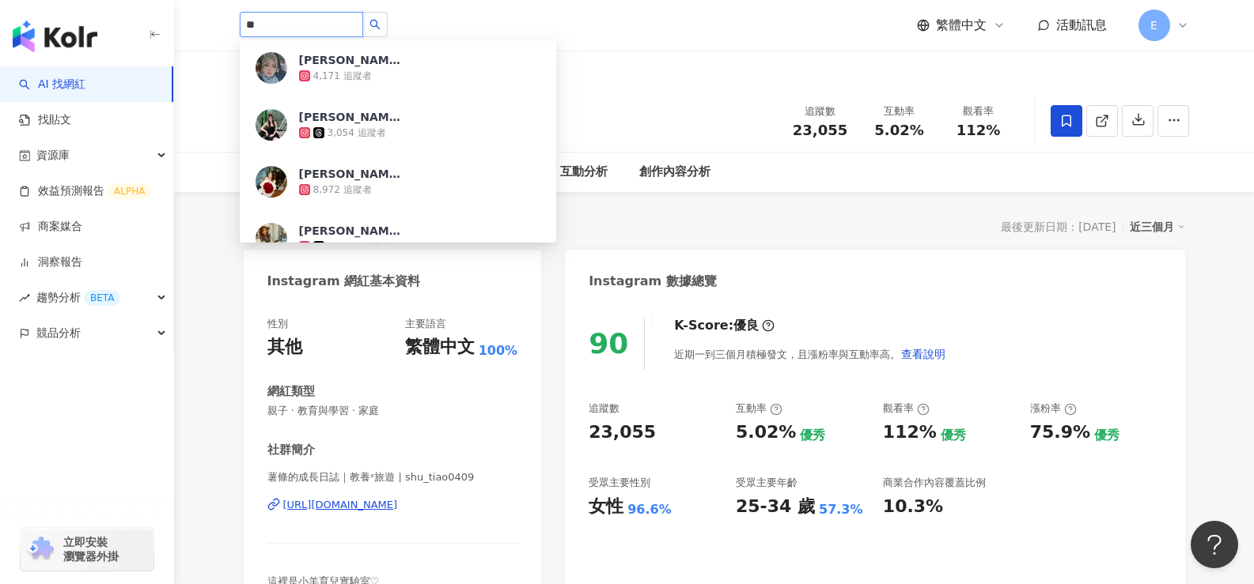
scroll to position [2214, 0]
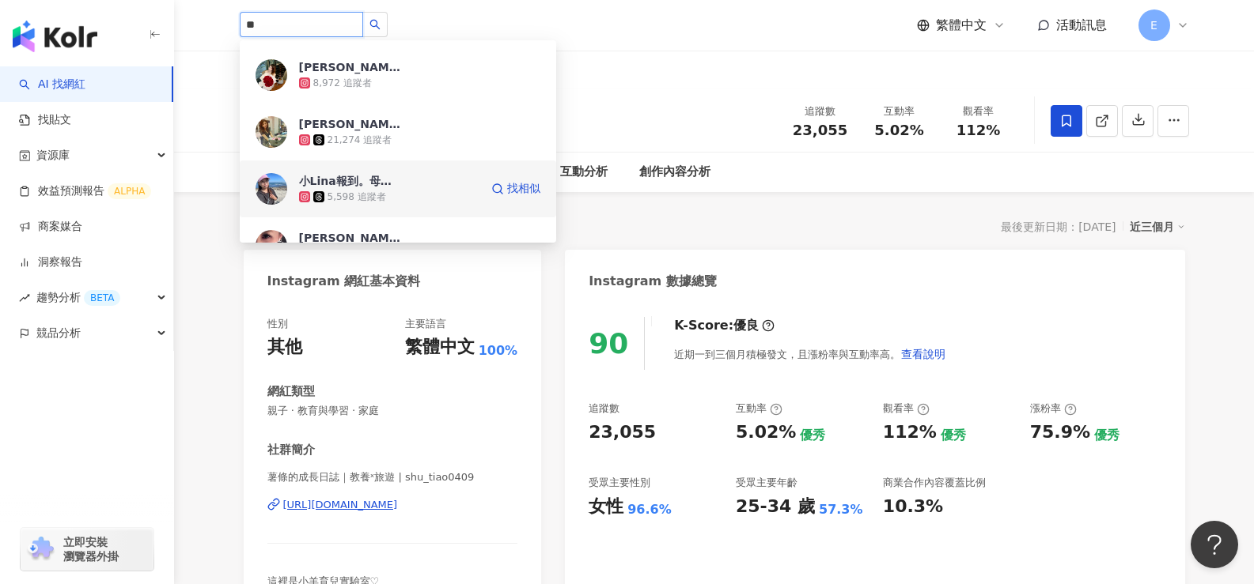
click at [407, 187] on div "小Lina報到。母女仨的生活大爆炸。親子X育兒X生活 5,598 追蹤者" at bounding box center [389, 189] width 180 height 32
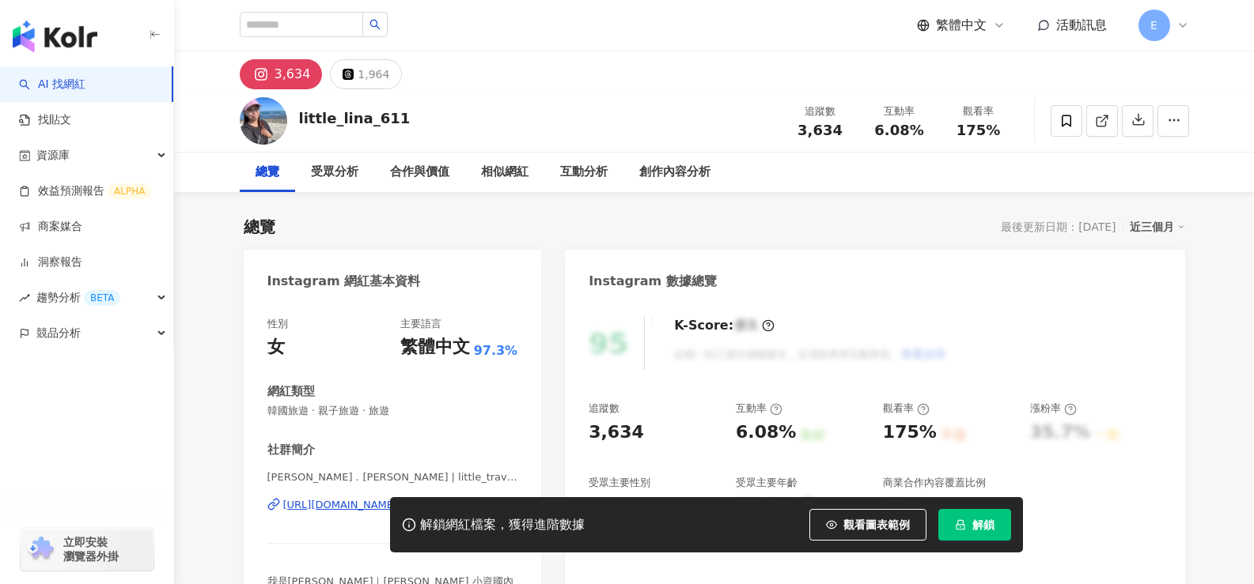
click at [975, 522] on span "解鎖" at bounding box center [983, 525] width 22 height 13
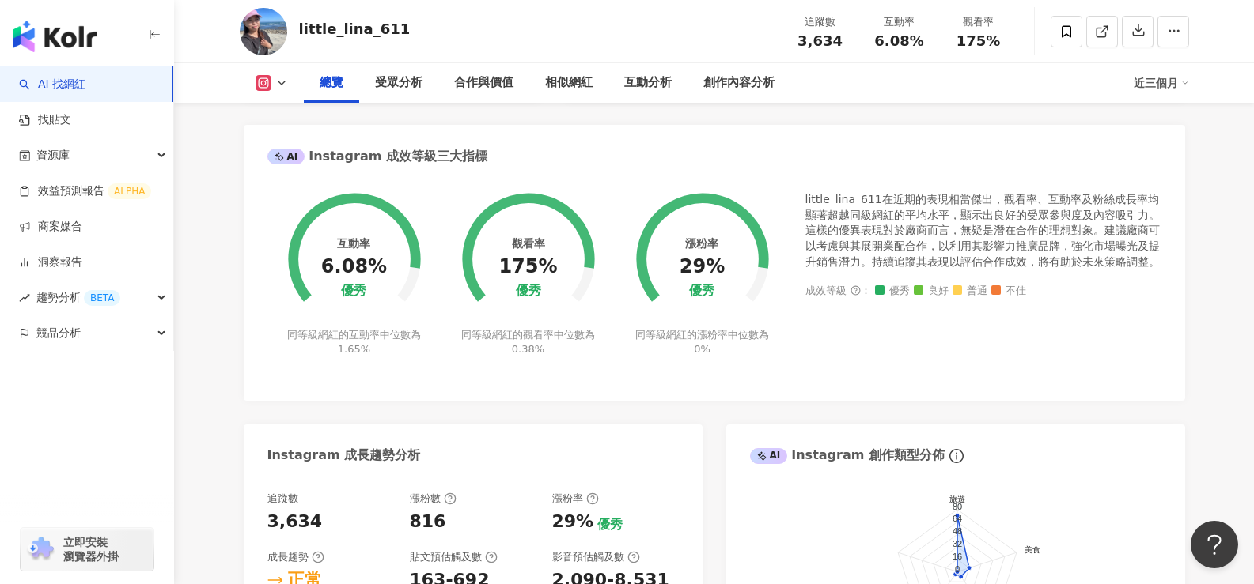
scroll to position [554, 0]
click at [727, 126] on div "Instagram 網紅基本資料 性別 女 主要語言 繁體中文 97.3% 網紅類型 韓國旅遊 · 親子旅遊 · 旅遊 社群簡介 妮娜．Nina | litt…" at bounding box center [714, 298] width 941 height 1204
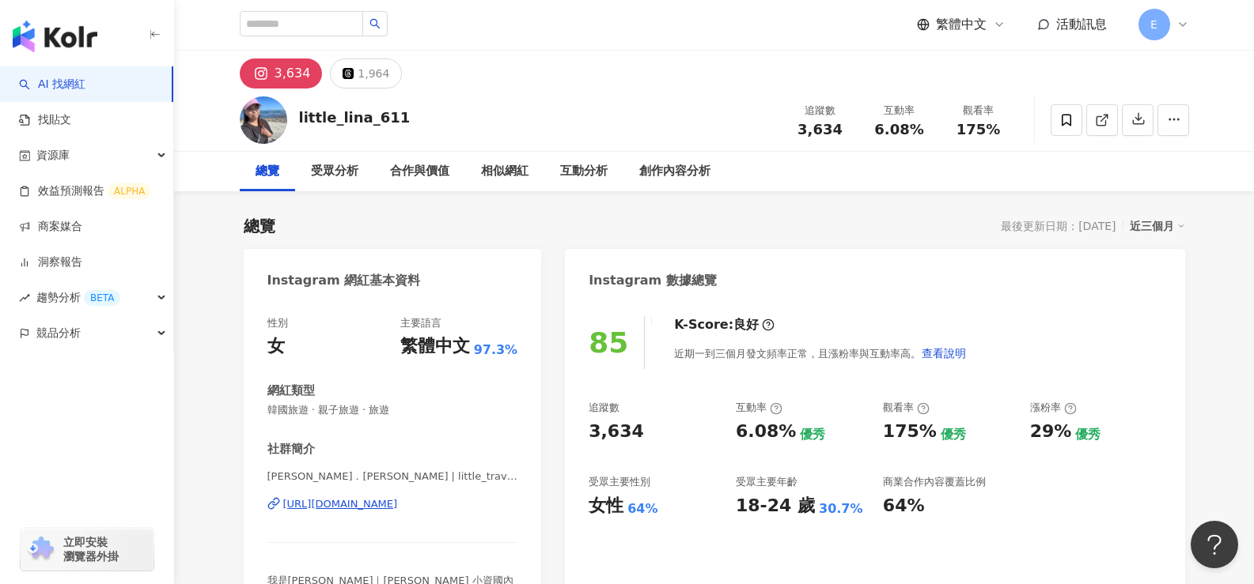
scroll to position [0, 0]
click at [295, 28] on input "search" at bounding box center [301, 24] width 123 height 25
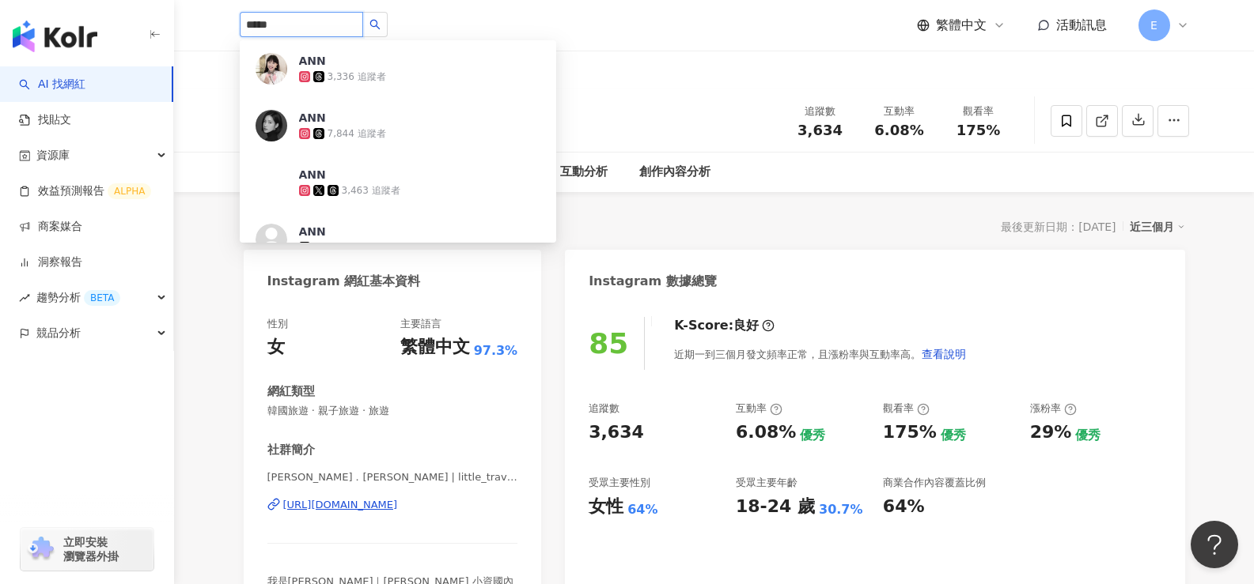
type input "****"
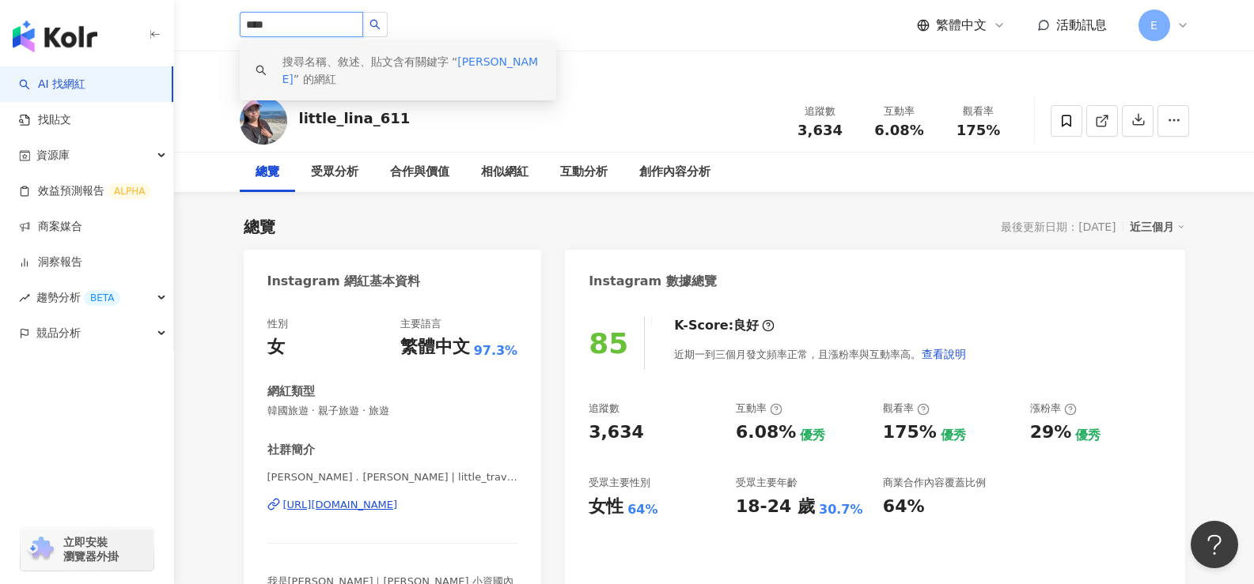
click at [323, 20] on input "****" at bounding box center [301, 24] width 123 height 25
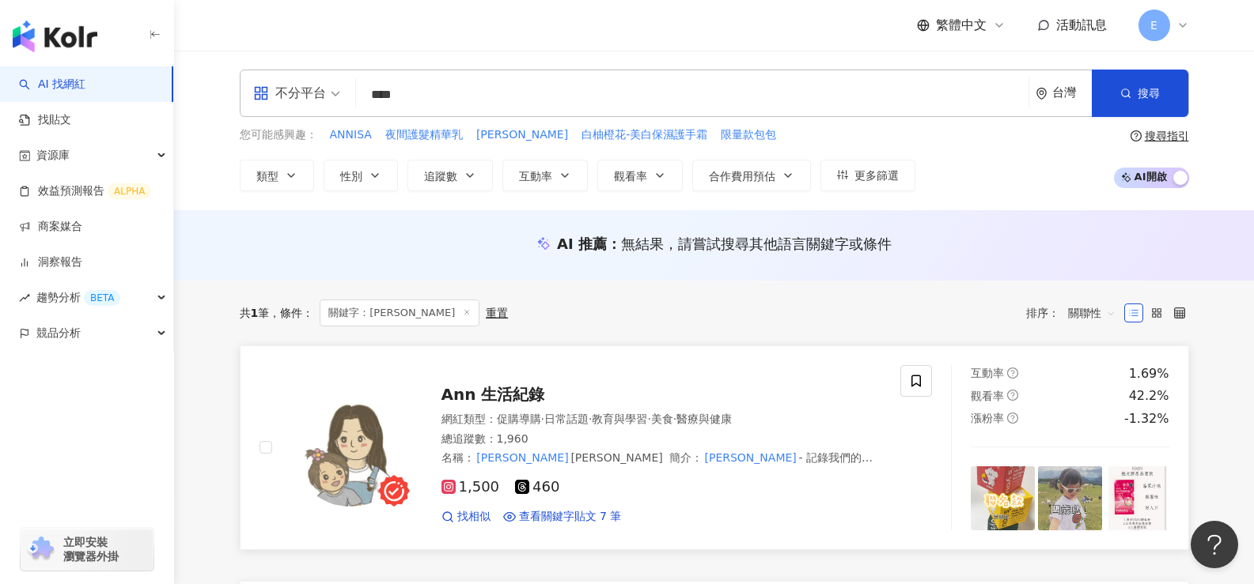
click at [370, 438] on img at bounding box center [350, 447] width 119 height 119
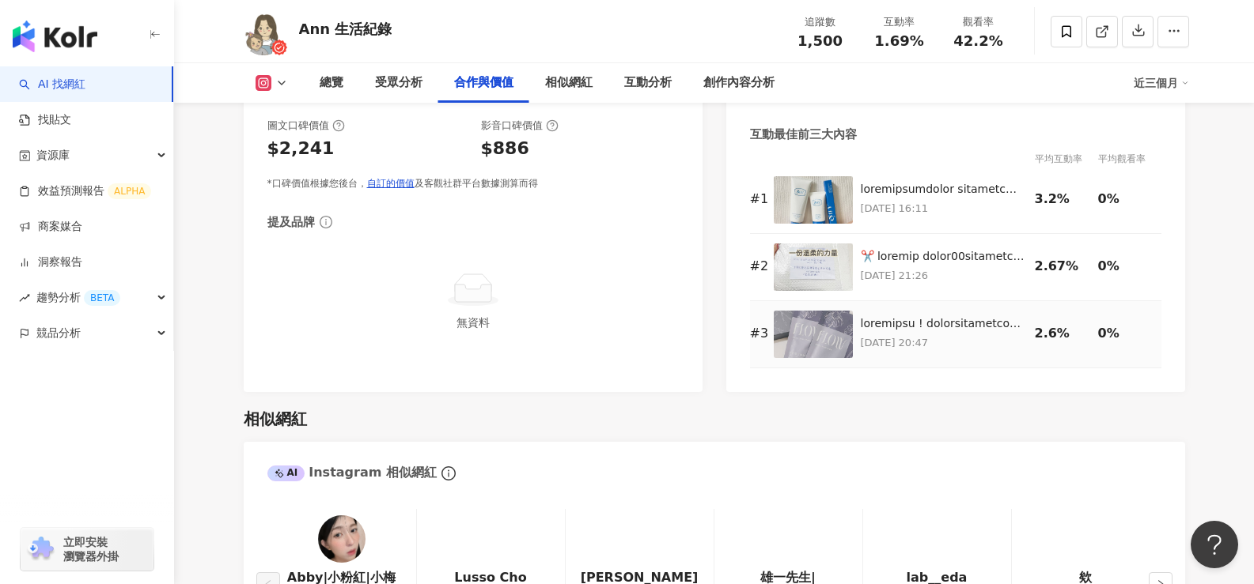
scroll to position [2531, 0]
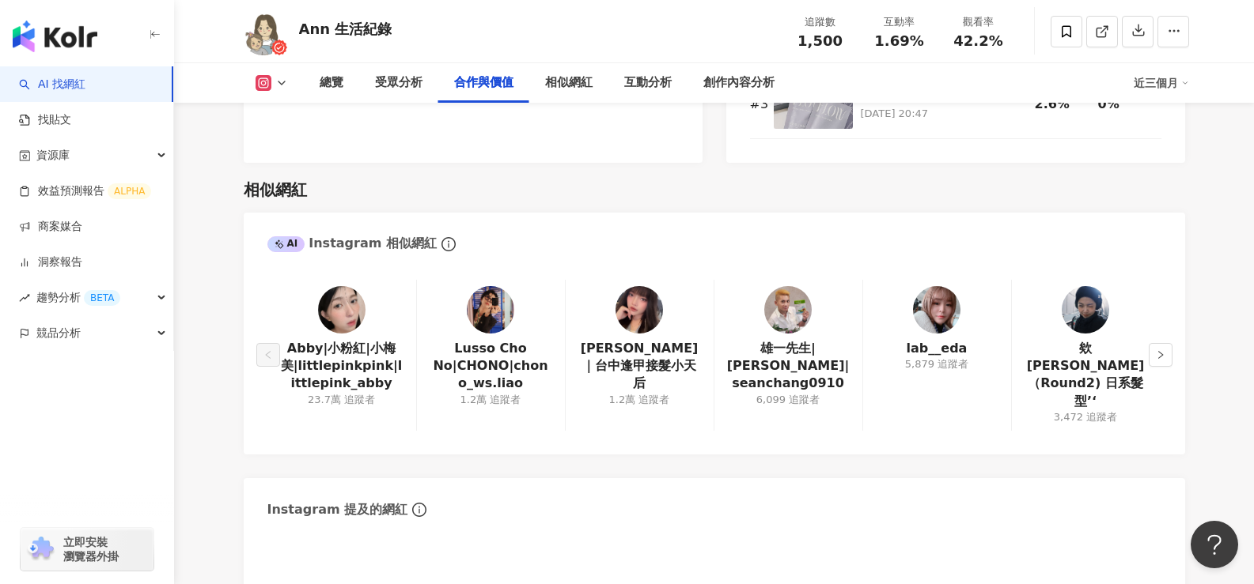
click at [744, 216] on div "相似網紅 AI Instagram 相似網紅 Abby|小粉紅|小梅美|littlepinkpink|littlepink_abby 23.7萬 追蹤者 Lu…" at bounding box center [714, 438] width 941 height 550
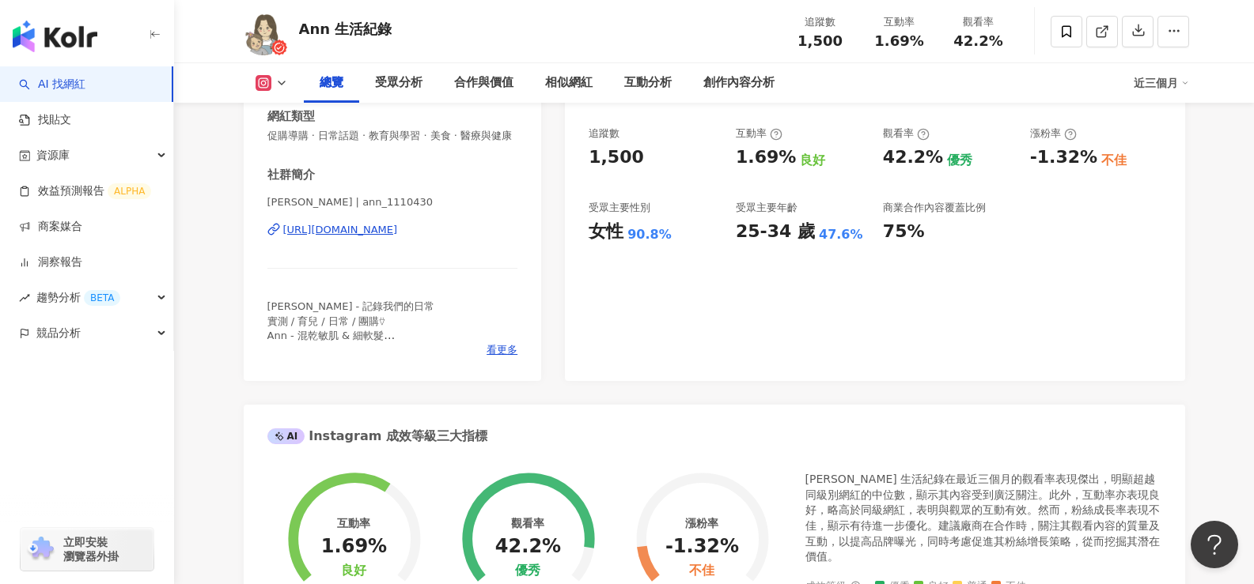
scroll to position [0, 0]
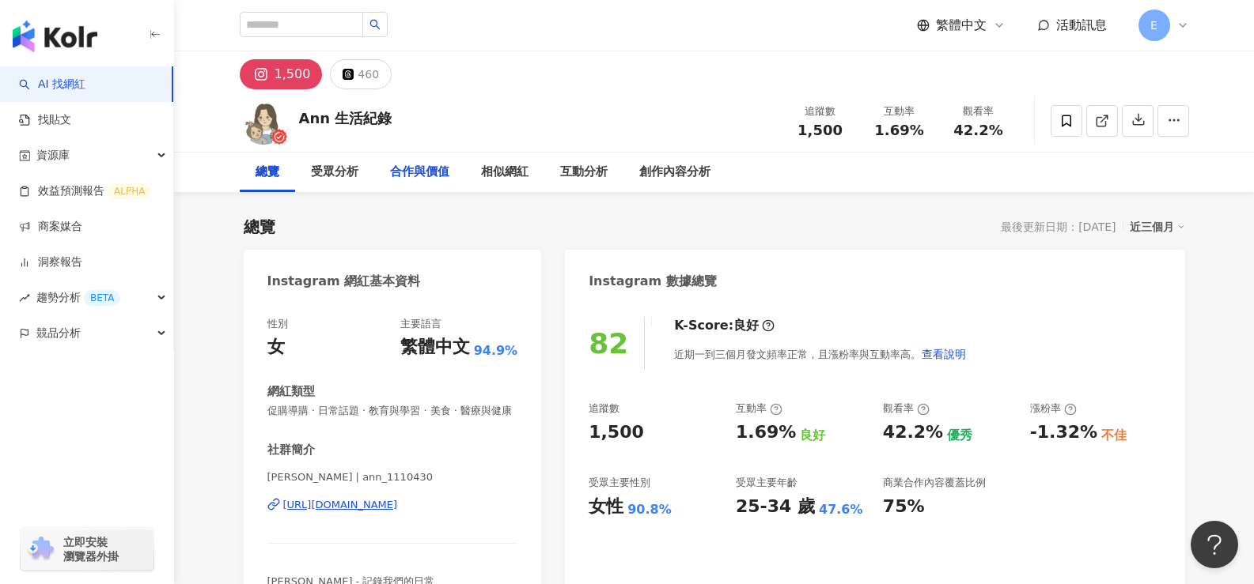
click at [414, 177] on div "合作與價值" at bounding box center [419, 172] width 59 height 19
click at [308, 24] on input "search" at bounding box center [301, 24] width 123 height 25
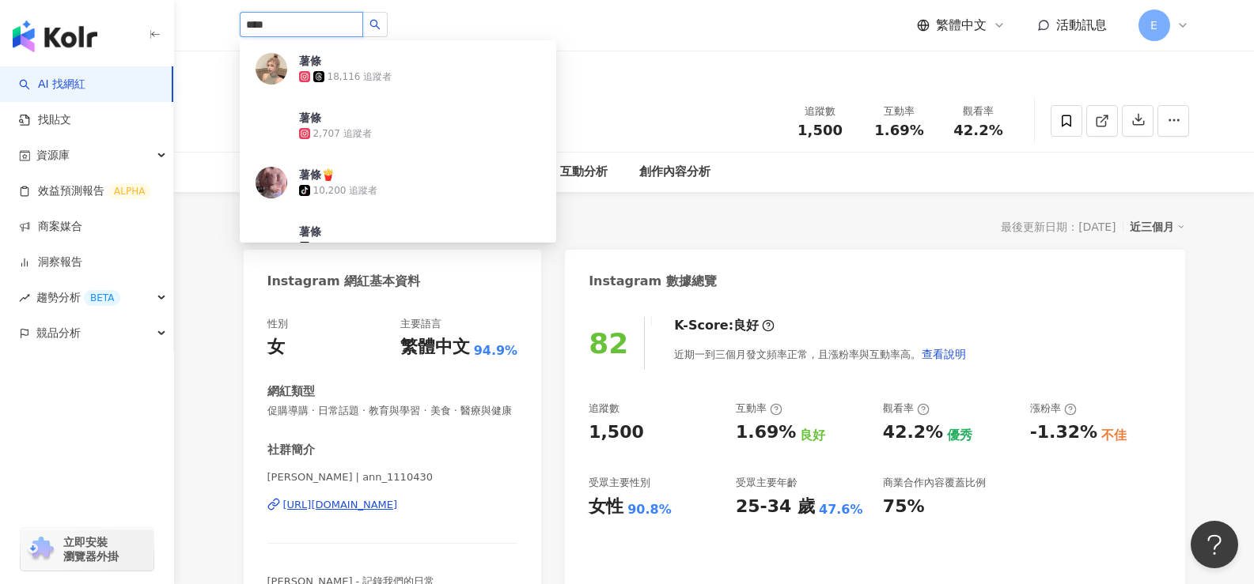
type input "***"
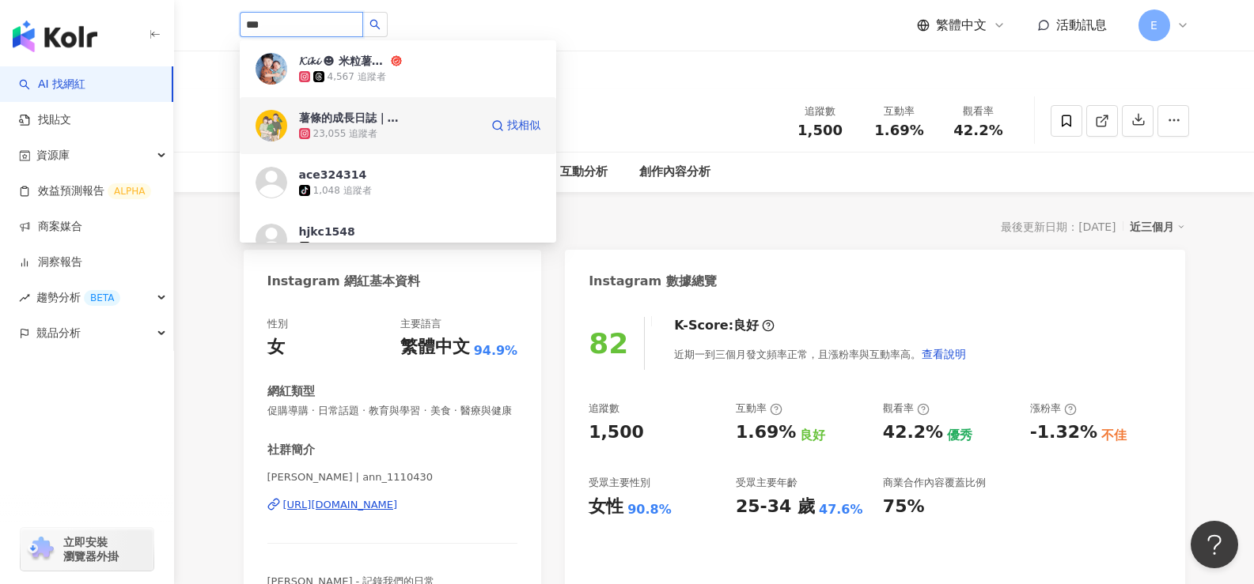
click at [363, 123] on div "薯條的成長日誌｜五感ˣ蒙式ˣ手做" at bounding box center [350, 118] width 103 height 16
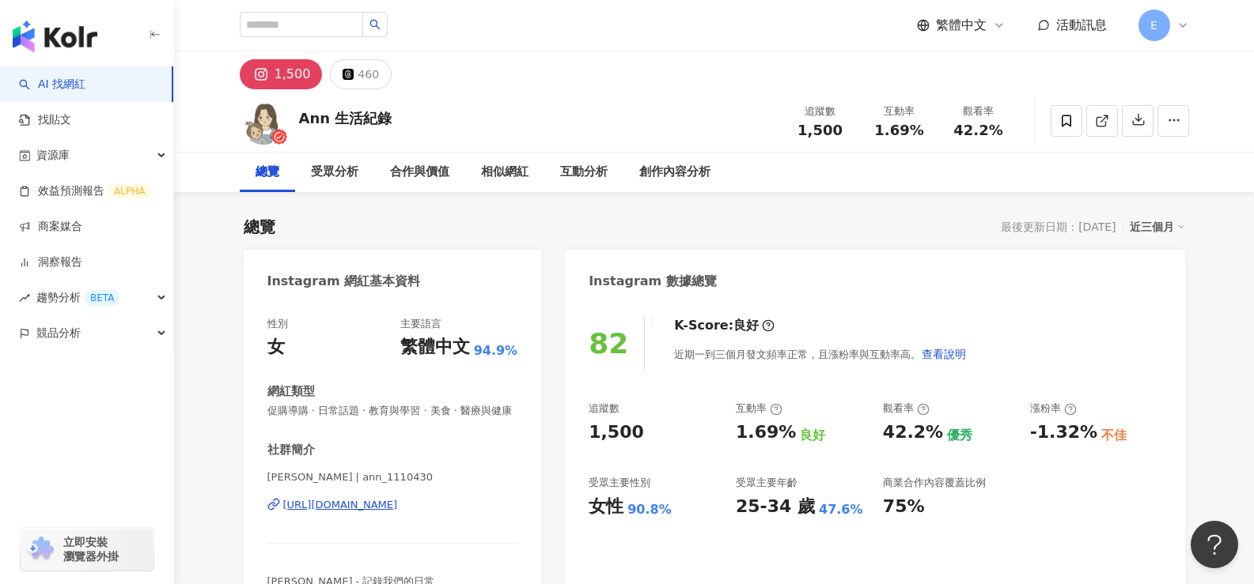
click at [1115, 236] on div "最後更新日期：2025/8/20 近三個月" at bounding box center [1091, 227] width 183 height 21
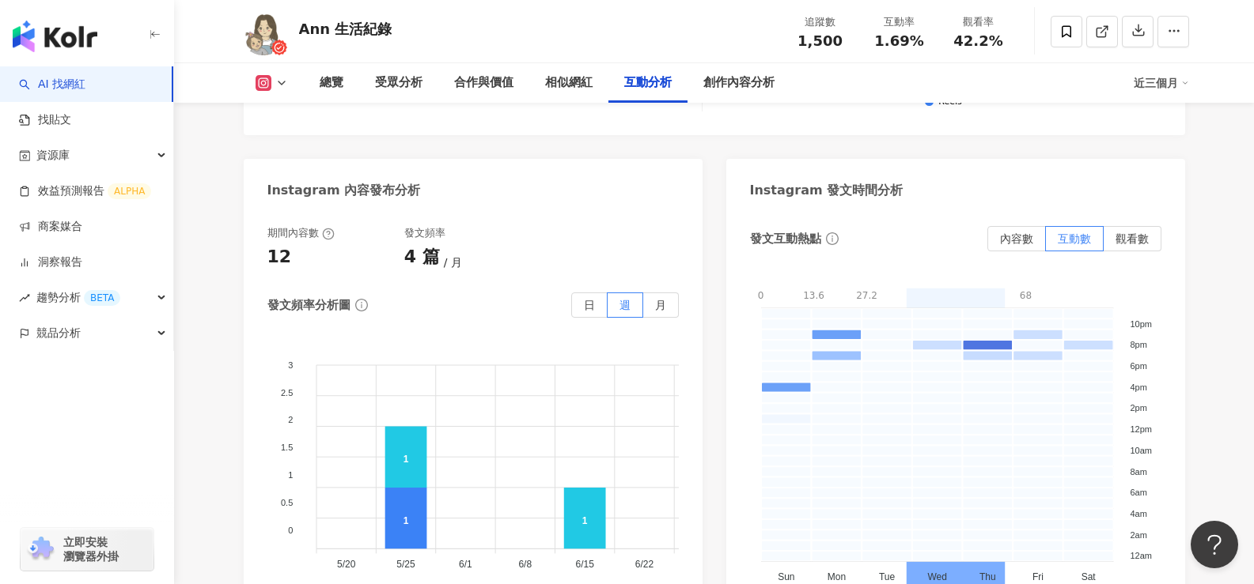
scroll to position [4033, 0]
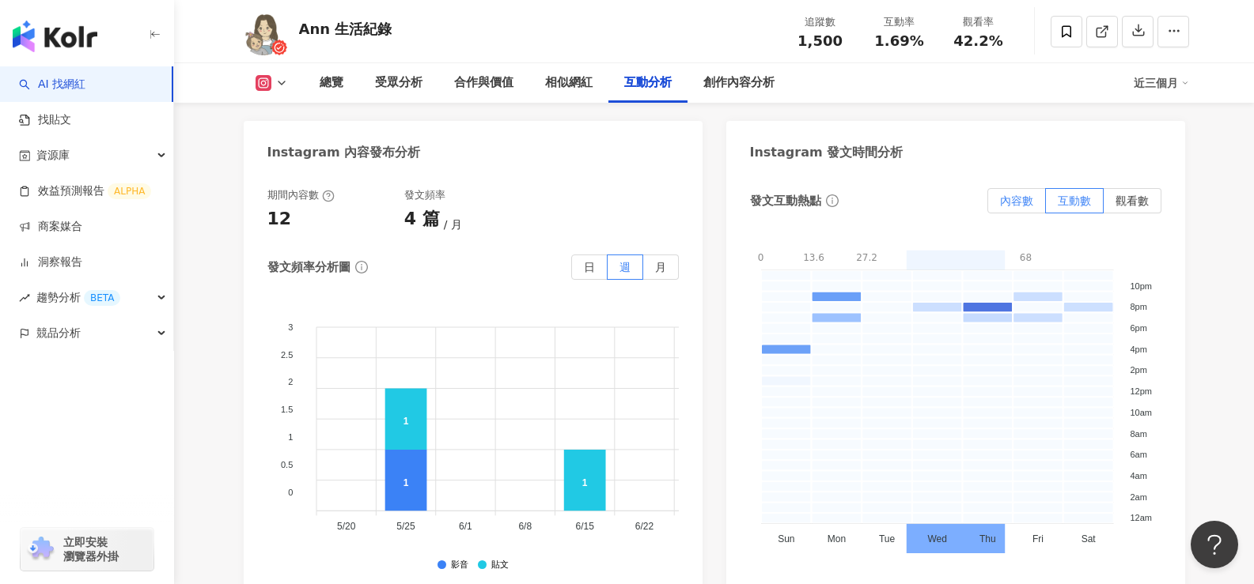
click at [1015, 195] on span "內容數" at bounding box center [1016, 201] width 33 height 13
click at [1140, 195] on span "觀看數" at bounding box center [1131, 201] width 33 height 13
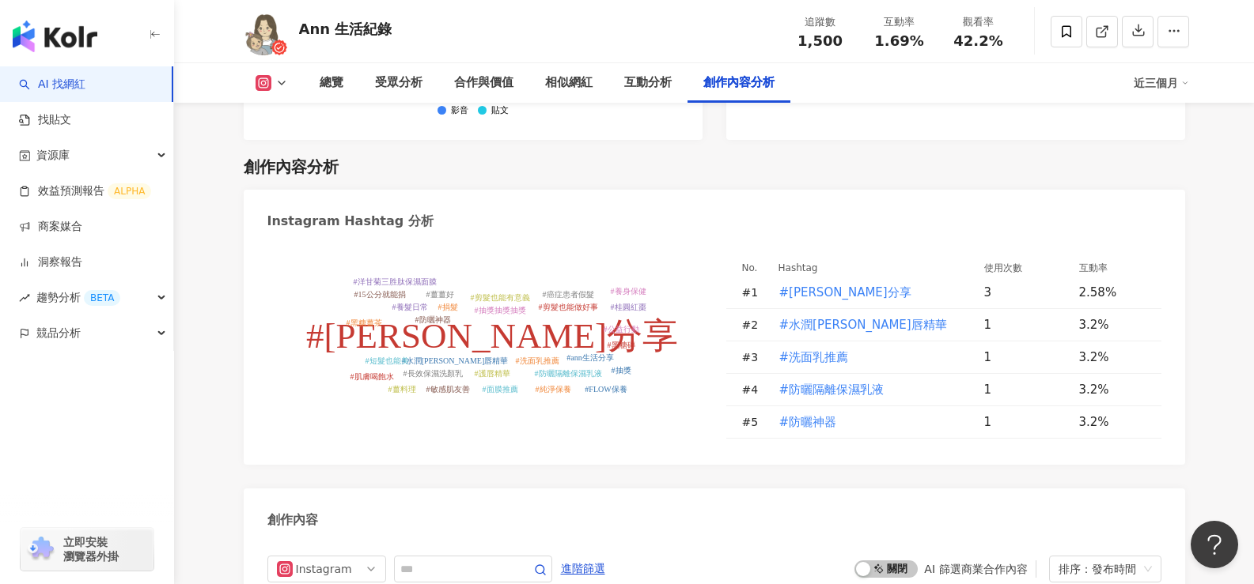
scroll to position [4587, 0]
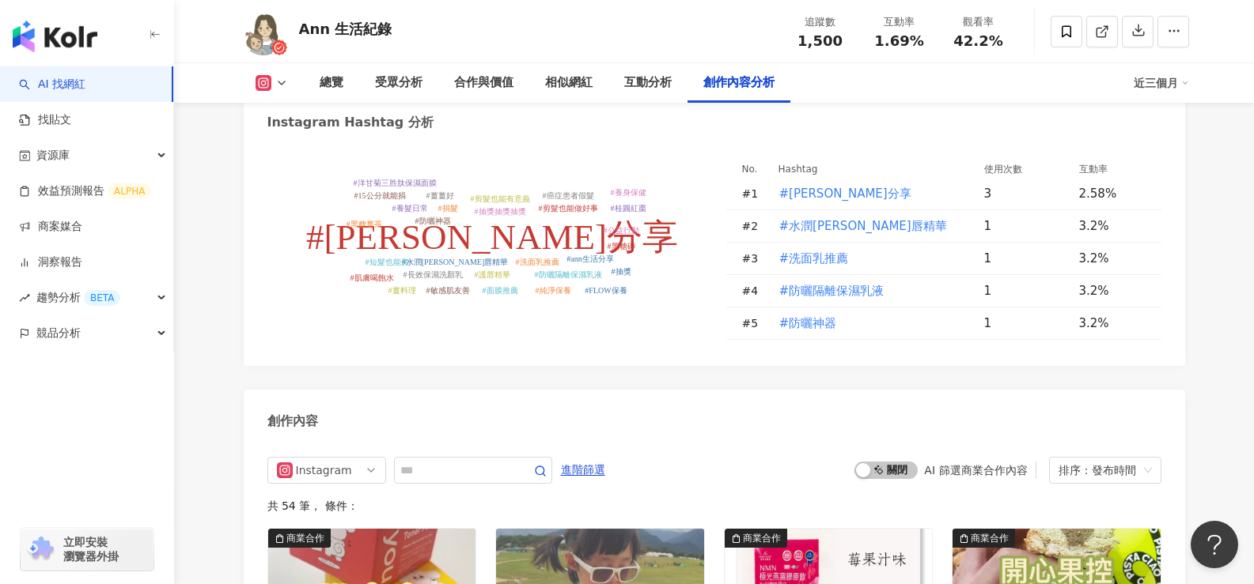
click at [747, 408] on div "創作內容" at bounding box center [714, 415] width 941 height 51
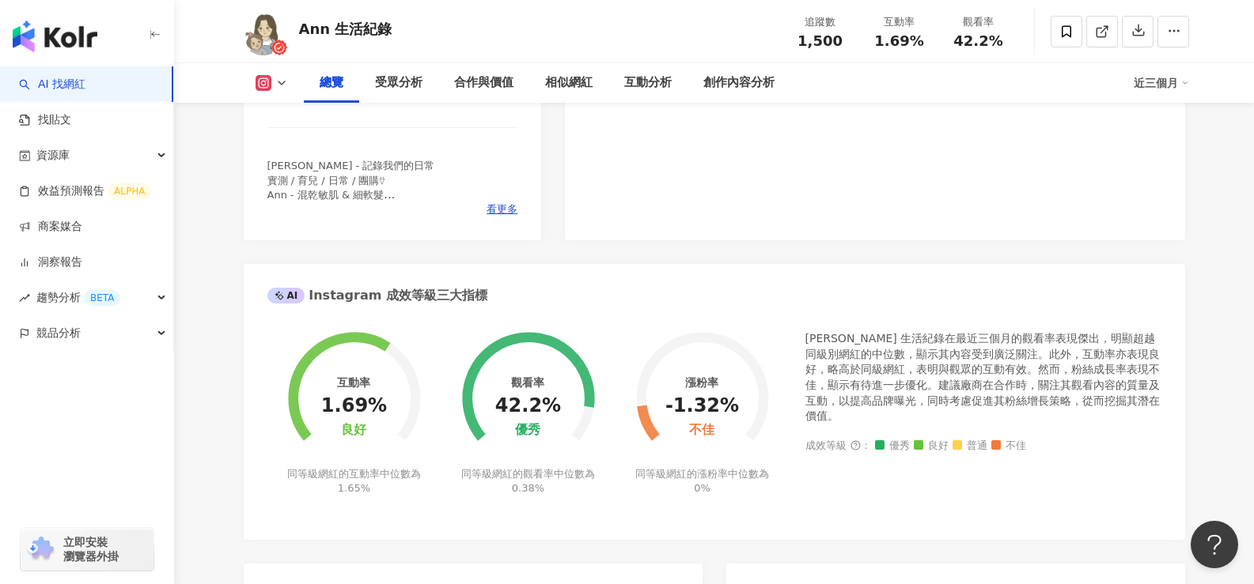
scroll to position [475, 0]
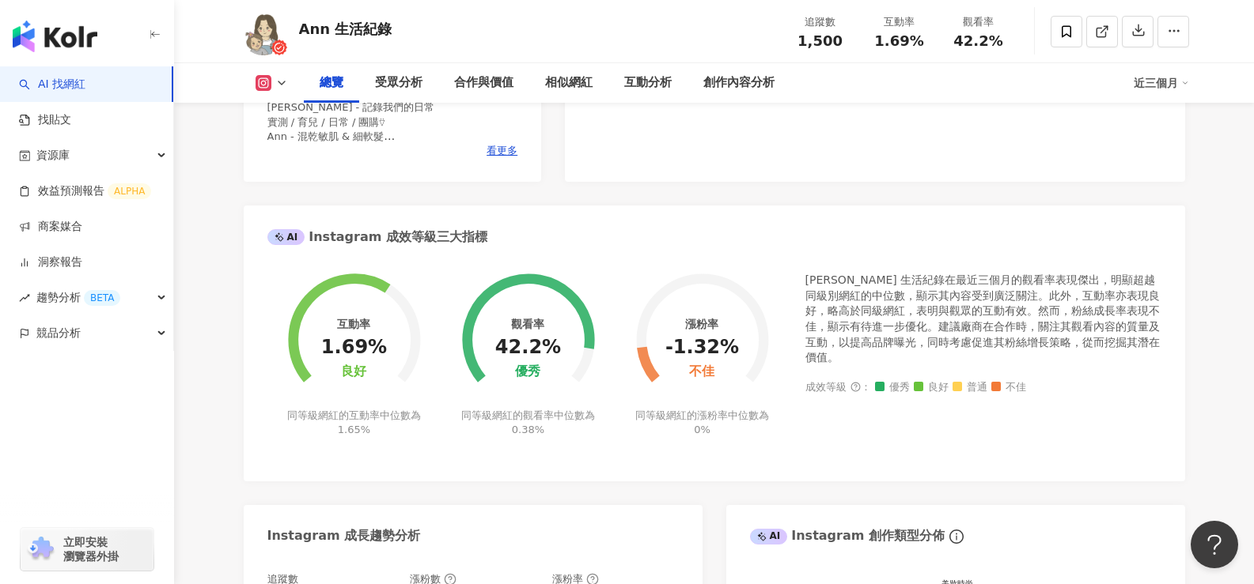
click at [680, 199] on div "Instagram 網紅基本資料 性別 女 主要語言 繁體中文 94.9% 網紅類型 促購導購 · 日常話題 · 教育與學習 · 美食 · 醫療與健康 社群簡…" at bounding box center [714, 377] width 941 height 1204
drag, startPoint x: 712, startPoint y: 211, endPoint x: 703, endPoint y: 214, distance: 9.3
click at [712, 211] on div "Instagram 網紅基本資料 性別 女 主要語言 繁體中文 94.9% 網紅類型 促購導購 · 日常話題 · 教育與學習 · 美食 · 醫療與健康 社群簡…" at bounding box center [714, 377] width 941 height 1204
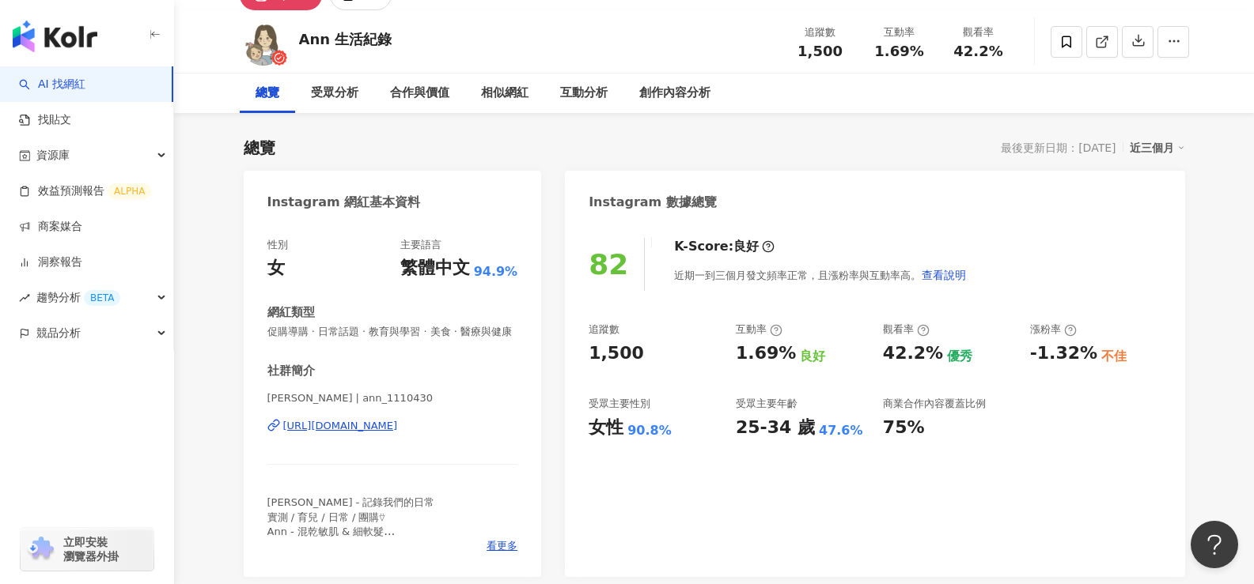
scroll to position [0, 0]
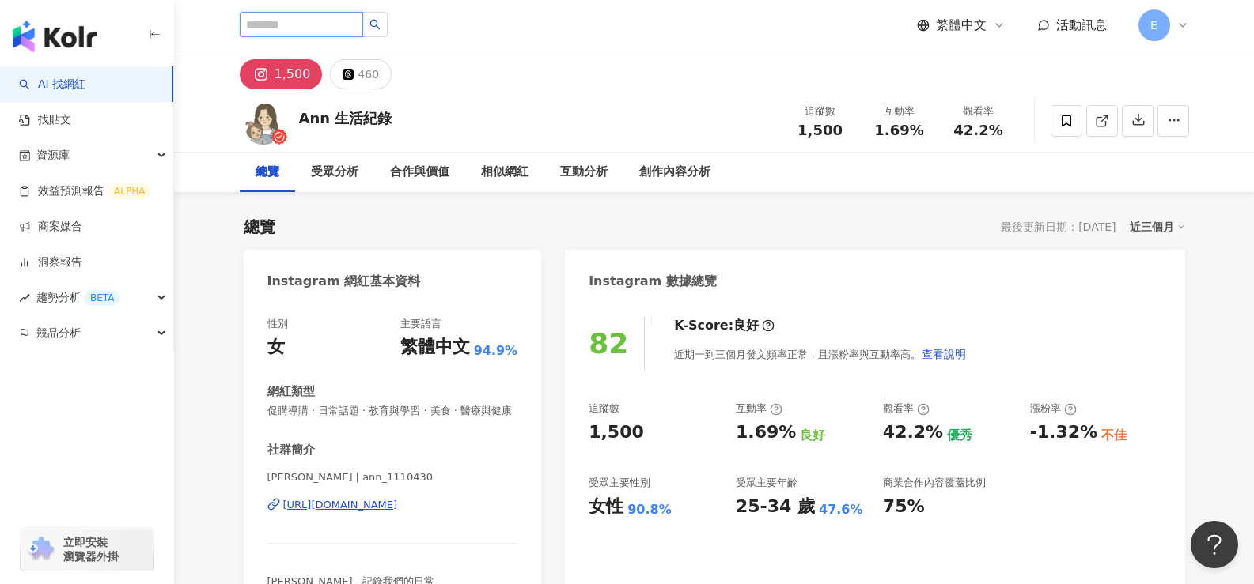
click at [362, 30] on input "search" at bounding box center [301, 24] width 123 height 25
type input "**"
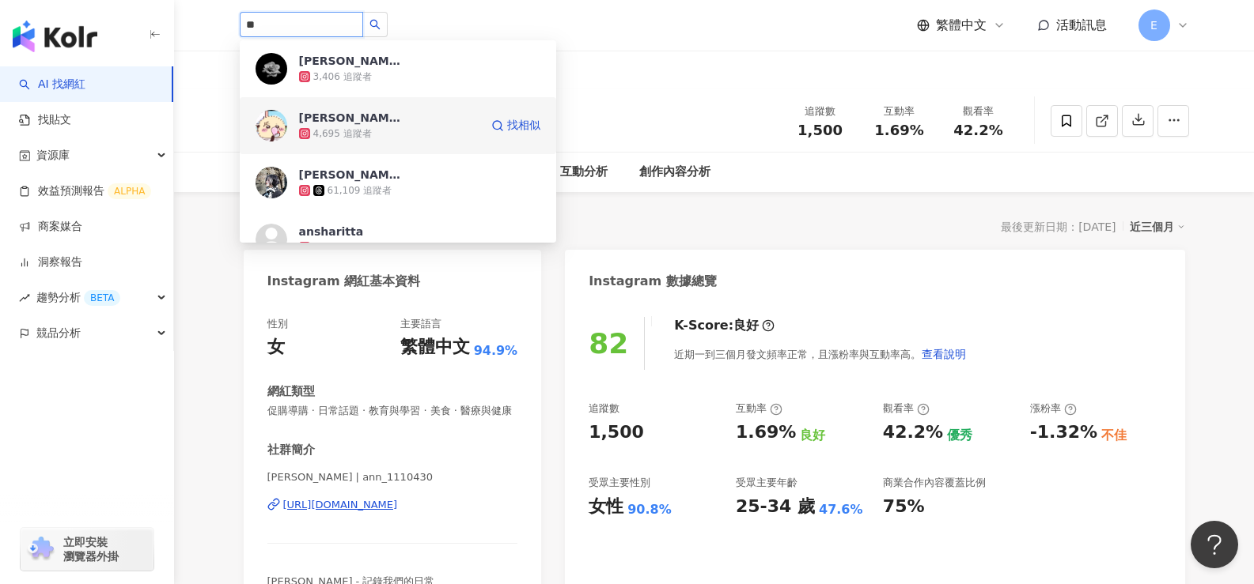
click at [379, 135] on div "4,695 追蹤者" at bounding box center [389, 134] width 180 height 16
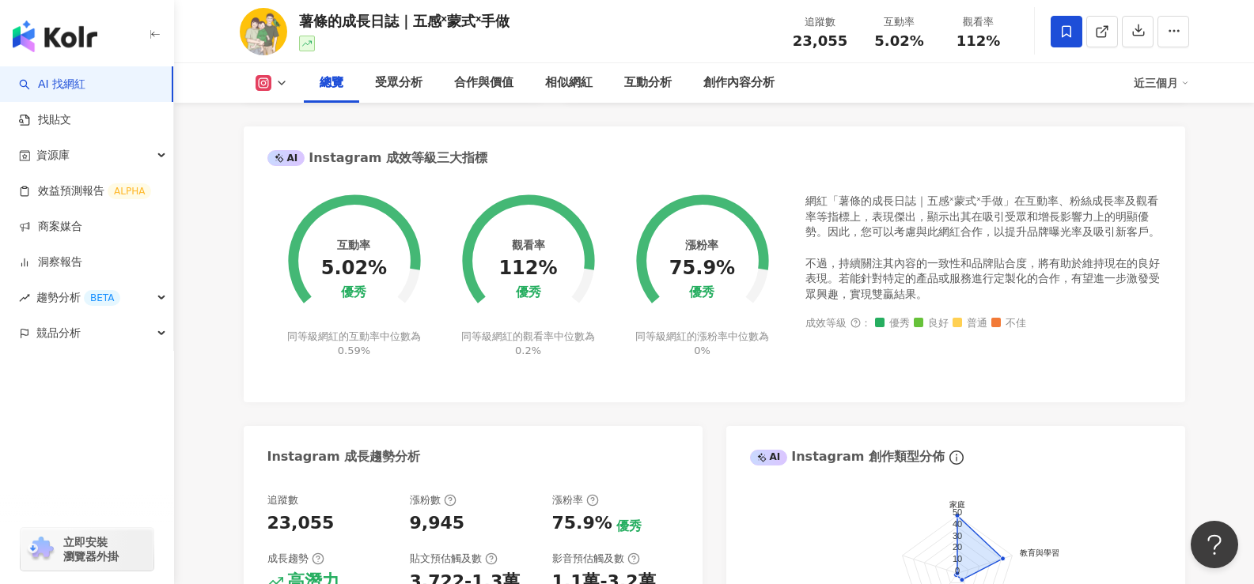
click at [800, 388] on div "互動率 5.02% 優秀 同等級網紅的互動率中位數為 0.59% 觀看率 112% 優秀 同等級網紅的觀看率中位數為 0.2% 漲粉率 75.9% 優秀 同等…" at bounding box center [714, 290] width 941 height 224
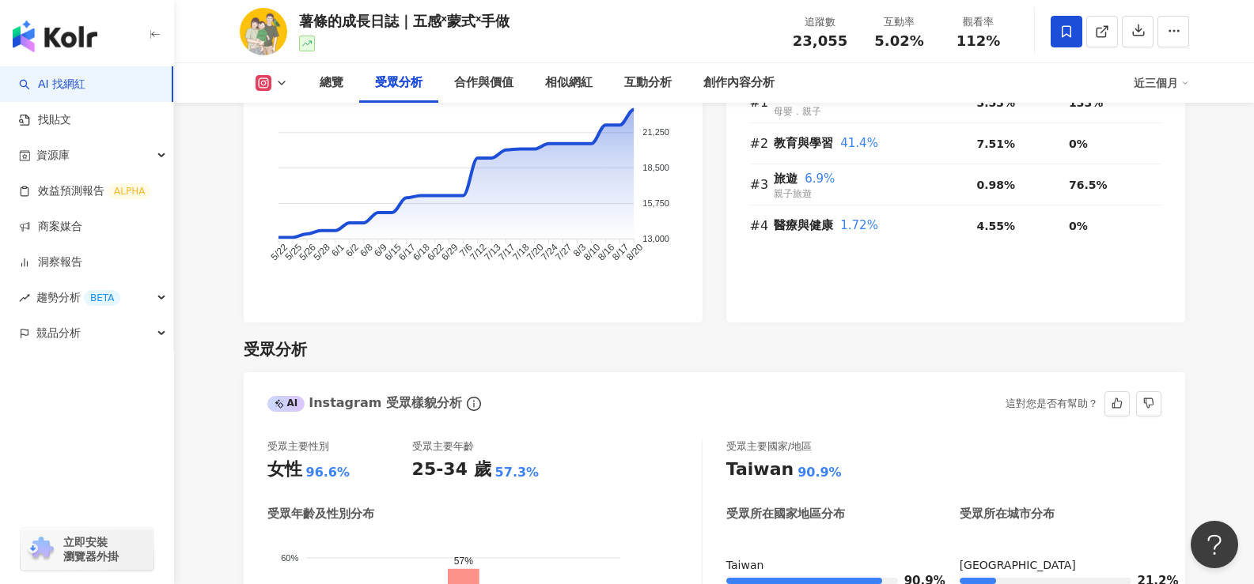
scroll to position [1424, 0]
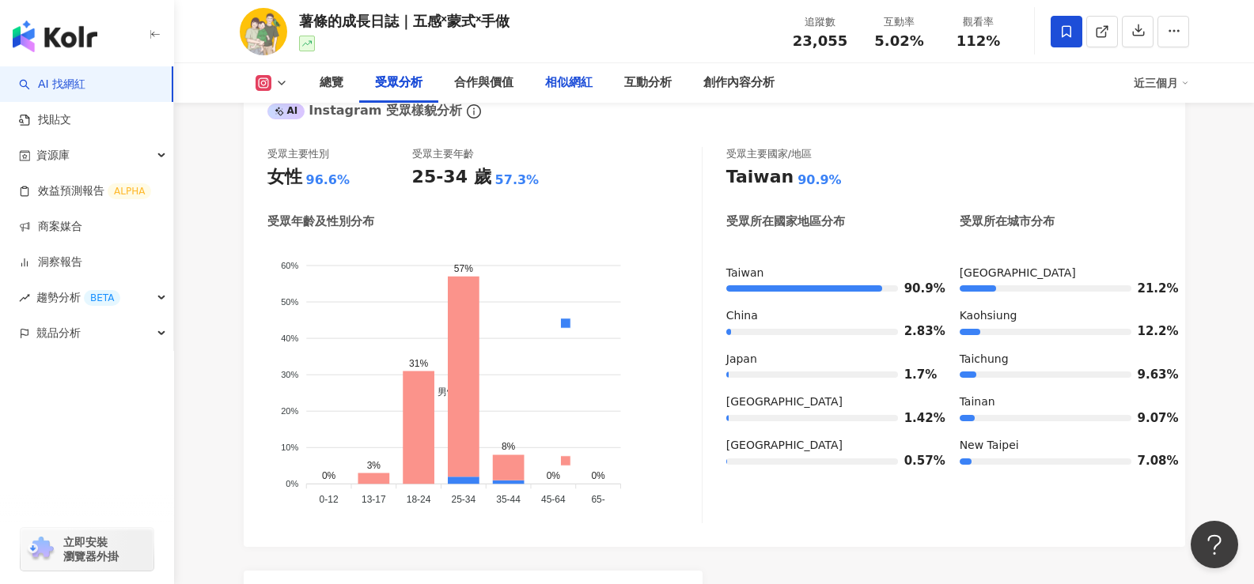
click at [573, 91] on div "相似網紅" at bounding box center [568, 83] width 47 height 19
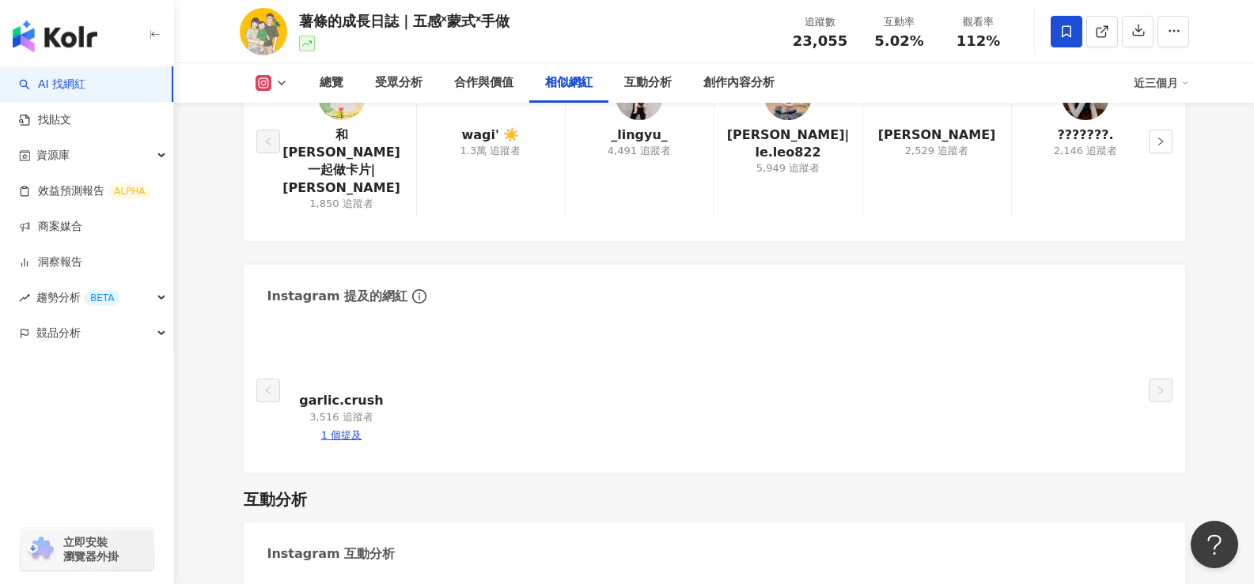
scroll to position [2591, 0]
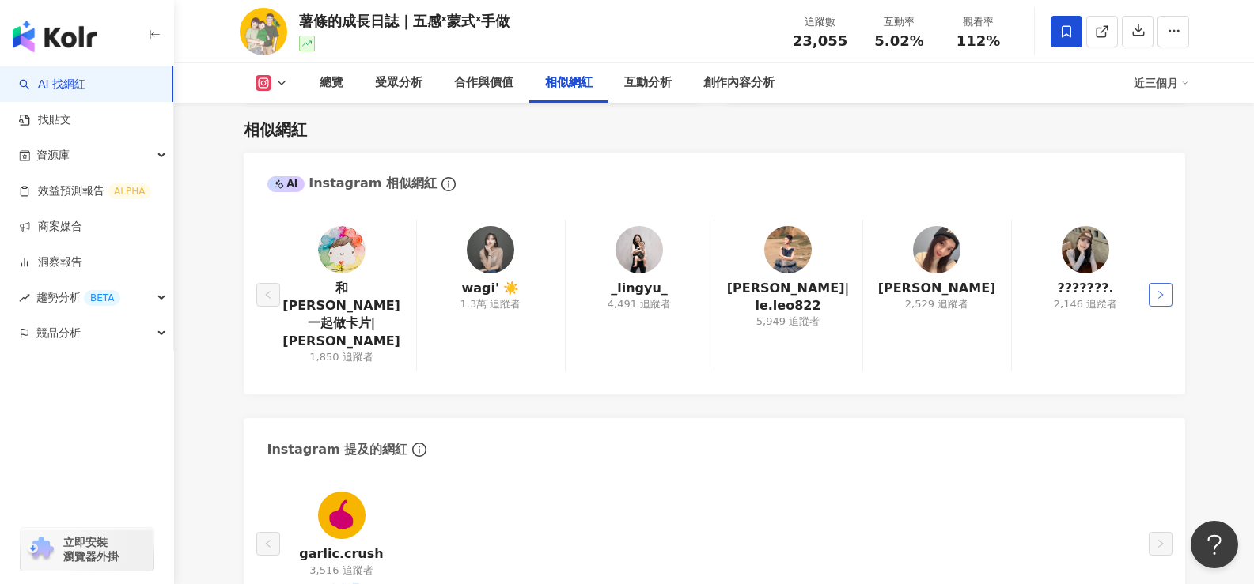
click at [1163, 290] on icon "right" at bounding box center [1159, 294] width 9 height 9
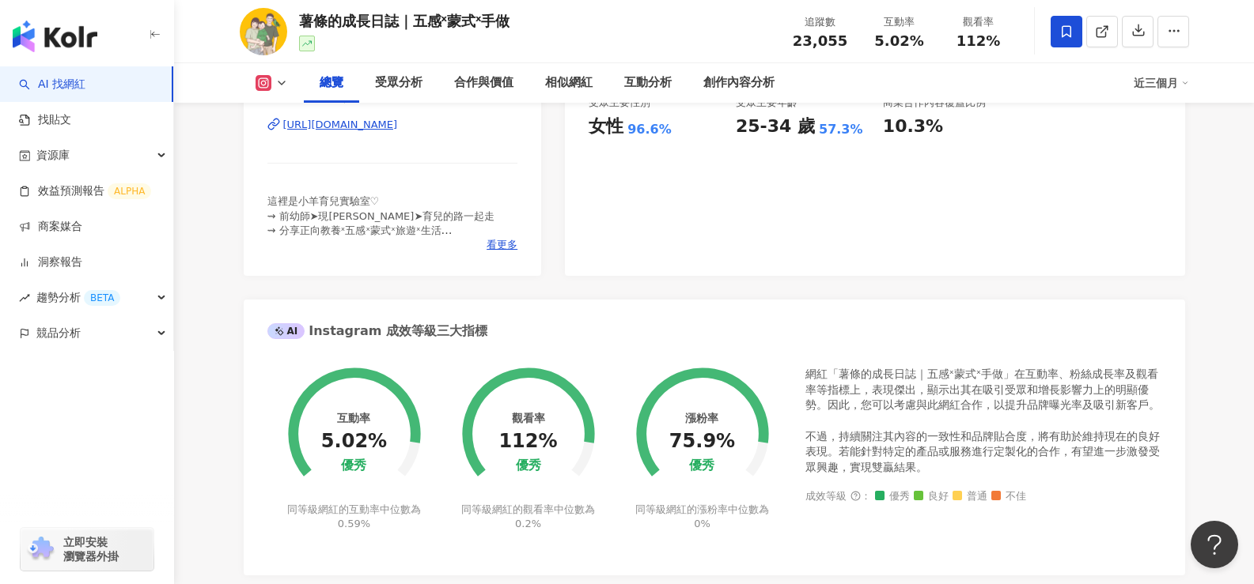
scroll to position [0, 0]
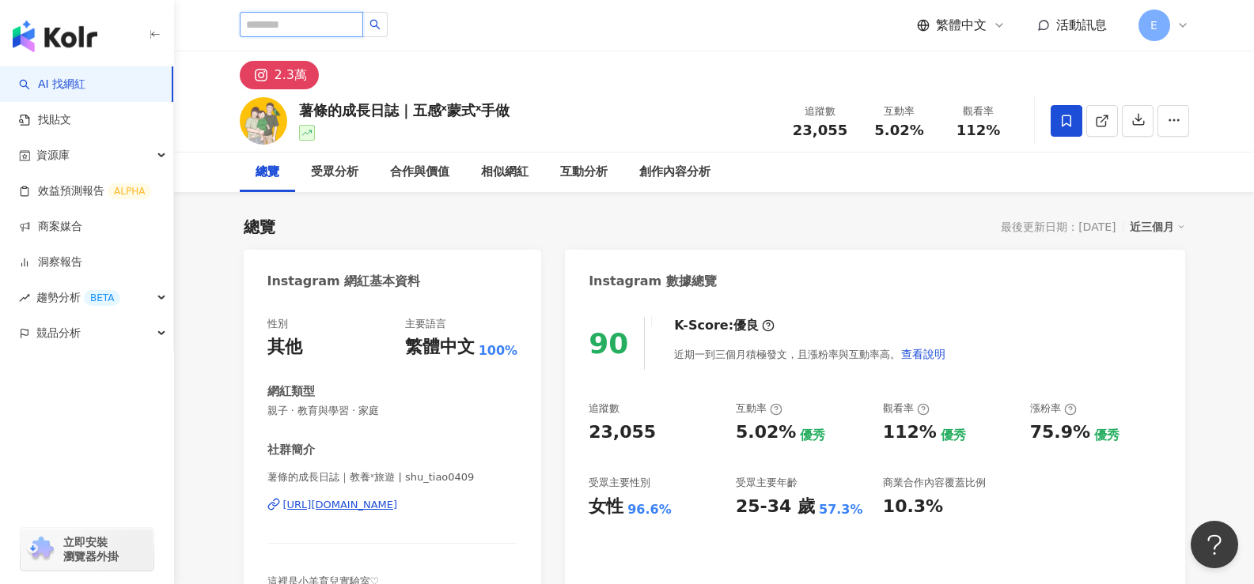
click at [316, 28] on input "search" at bounding box center [301, 24] width 123 height 25
type input "****"
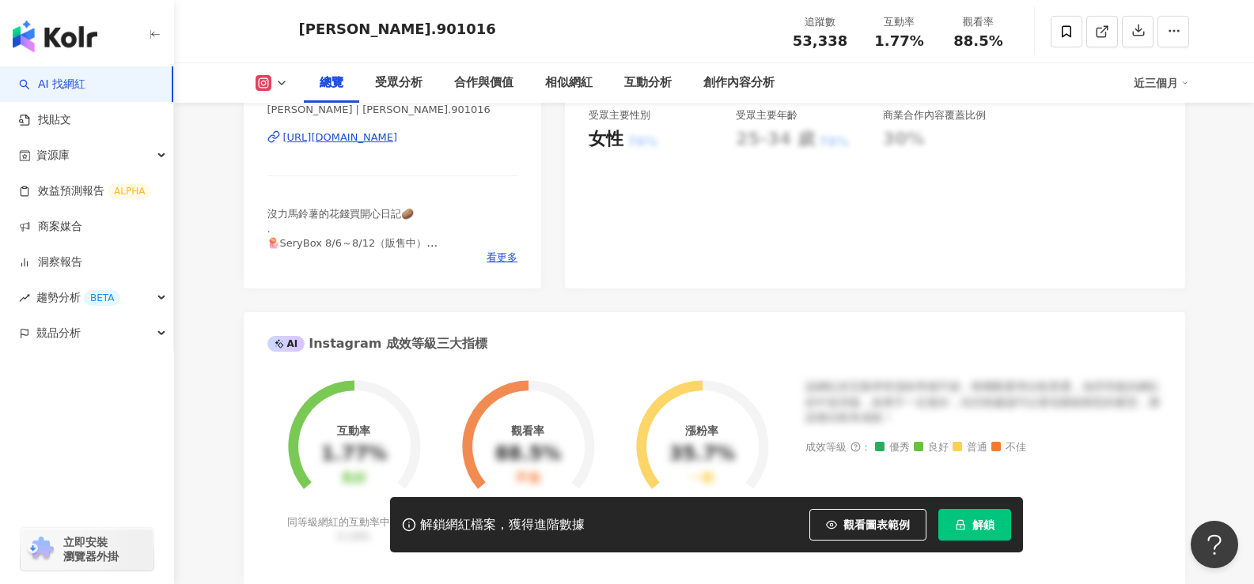
scroll to position [554, 0]
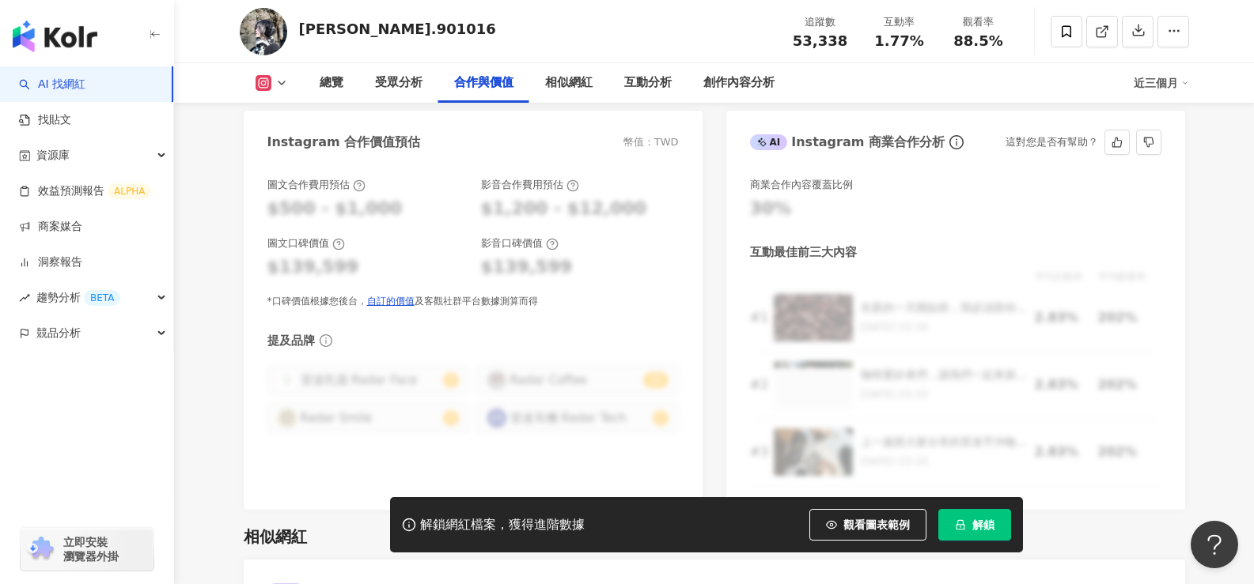
scroll to position [2214, 0]
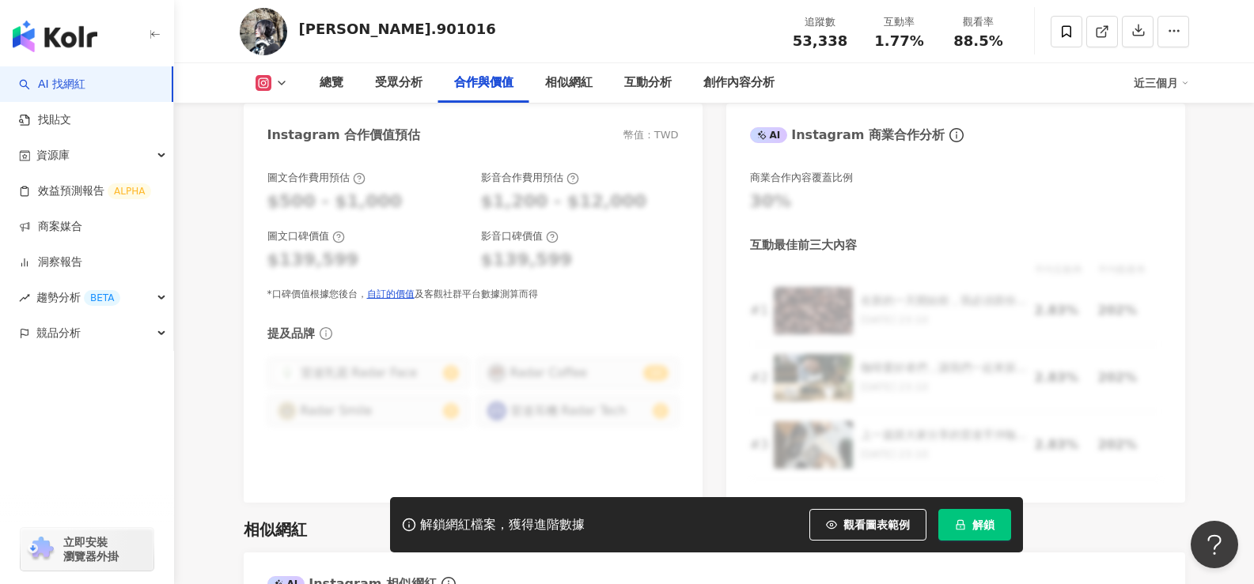
click at [1220, 244] on main "5.3萬 7,771 naomi.901016 追蹤數 53,338 互動率 1.77% 觀看率 88.5% 總覽 受眾分析 合作與價值 相似網紅 互動分析 …" at bounding box center [714, 538] width 1080 height 5403
